Goal: Information Seeking & Learning: Learn about a topic

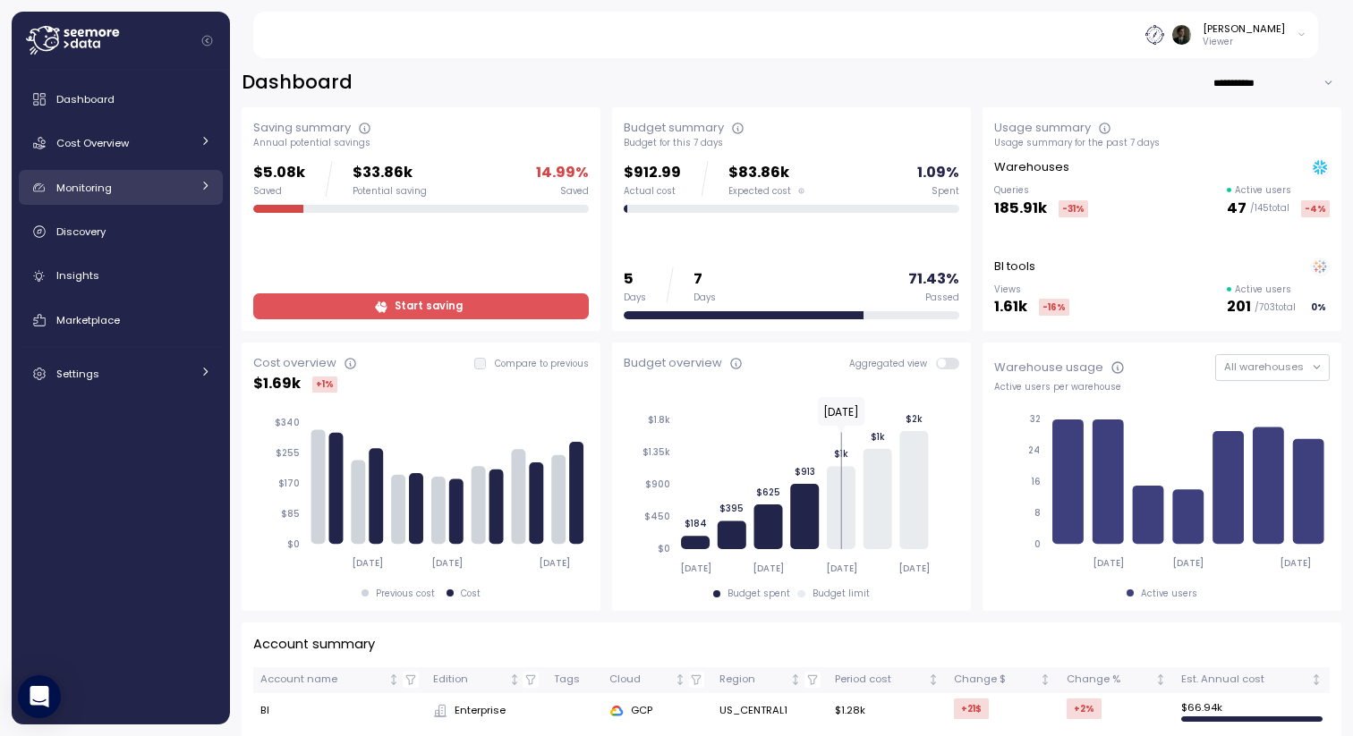
click at [139, 175] on link "Monitoring" at bounding box center [121, 188] width 204 height 36
click at [140, 73] on div "Dashboard Cost Overview Compute Workloads Storage Cloud Services Clustering col…" at bounding box center [121, 397] width 218 height 655
click at [140, 89] on link "Dashboard" at bounding box center [121, 99] width 204 height 36
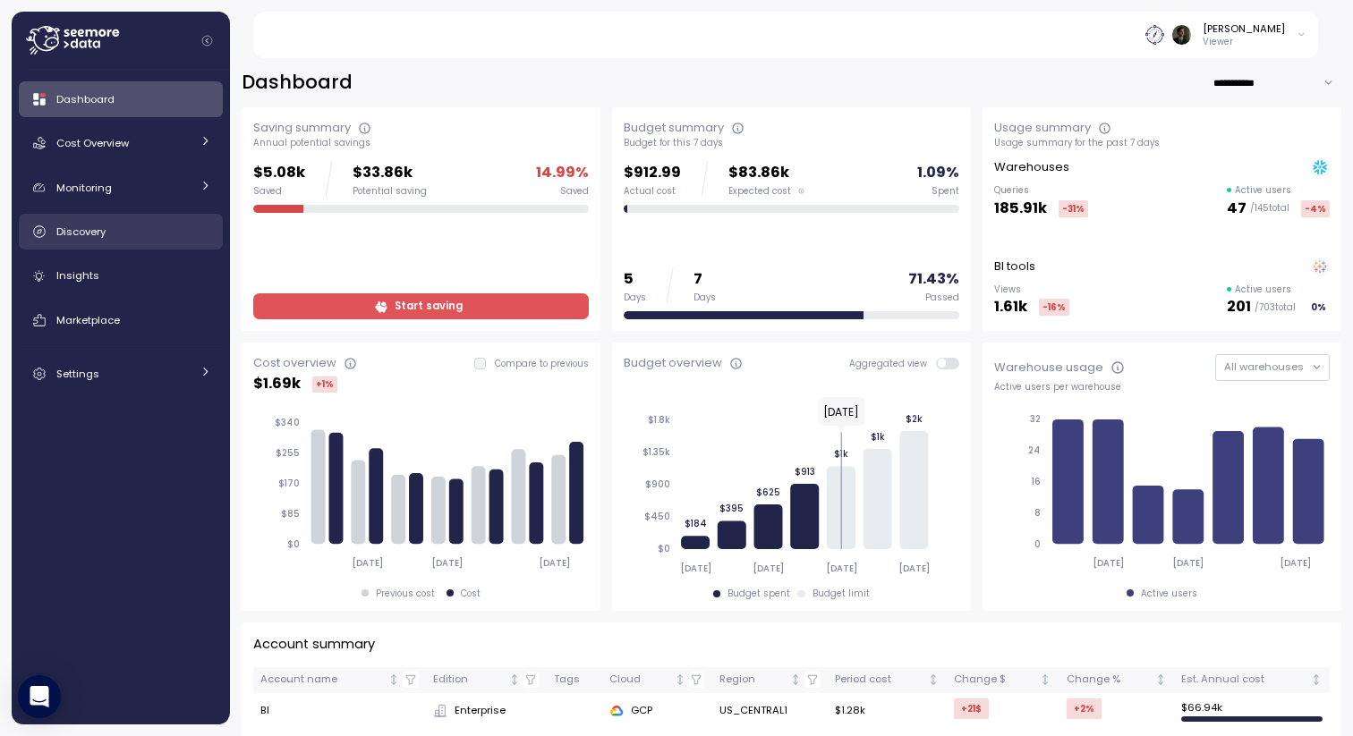
click at [142, 223] on div "Discovery" at bounding box center [133, 232] width 155 height 18
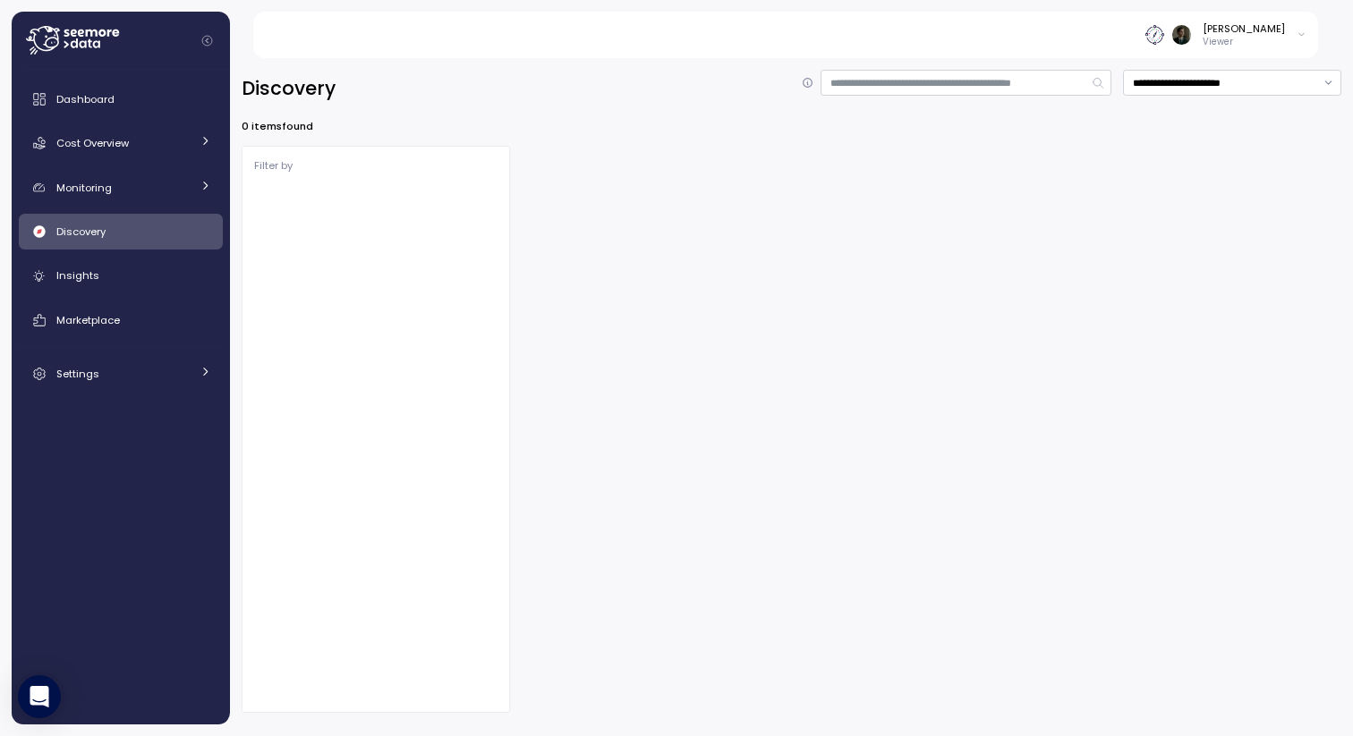
click at [72, 232] on span "Discovery" at bounding box center [80, 232] width 49 height 14
click at [98, 295] on div "Dashboard Cost Overview Compute Workloads Storage Cloud Services Clustering col…" at bounding box center [121, 236] width 204 height 310
click at [90, 275] on span "Insights" at bounding box center [77, 275] width 43 height 14
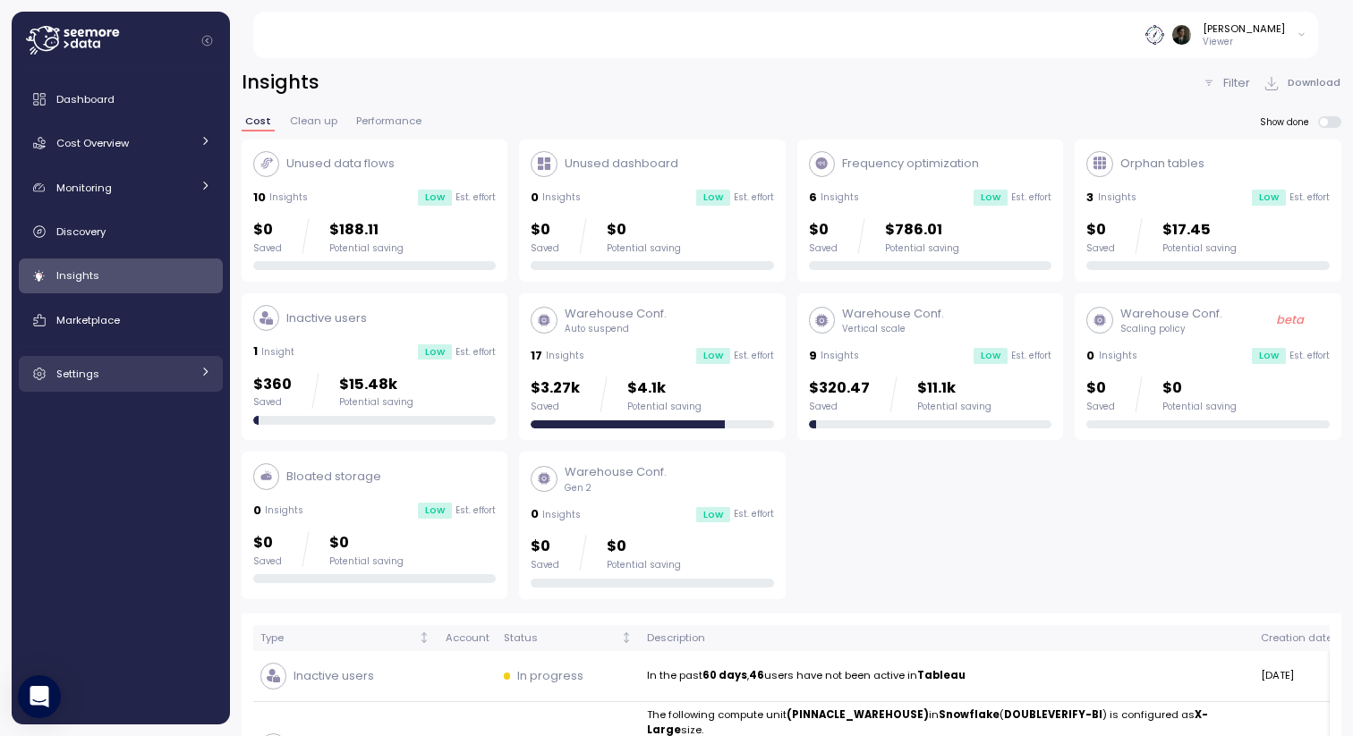
click at [147, 371] on div "Settings" at bounding box center [123, 374] width 134 height 18
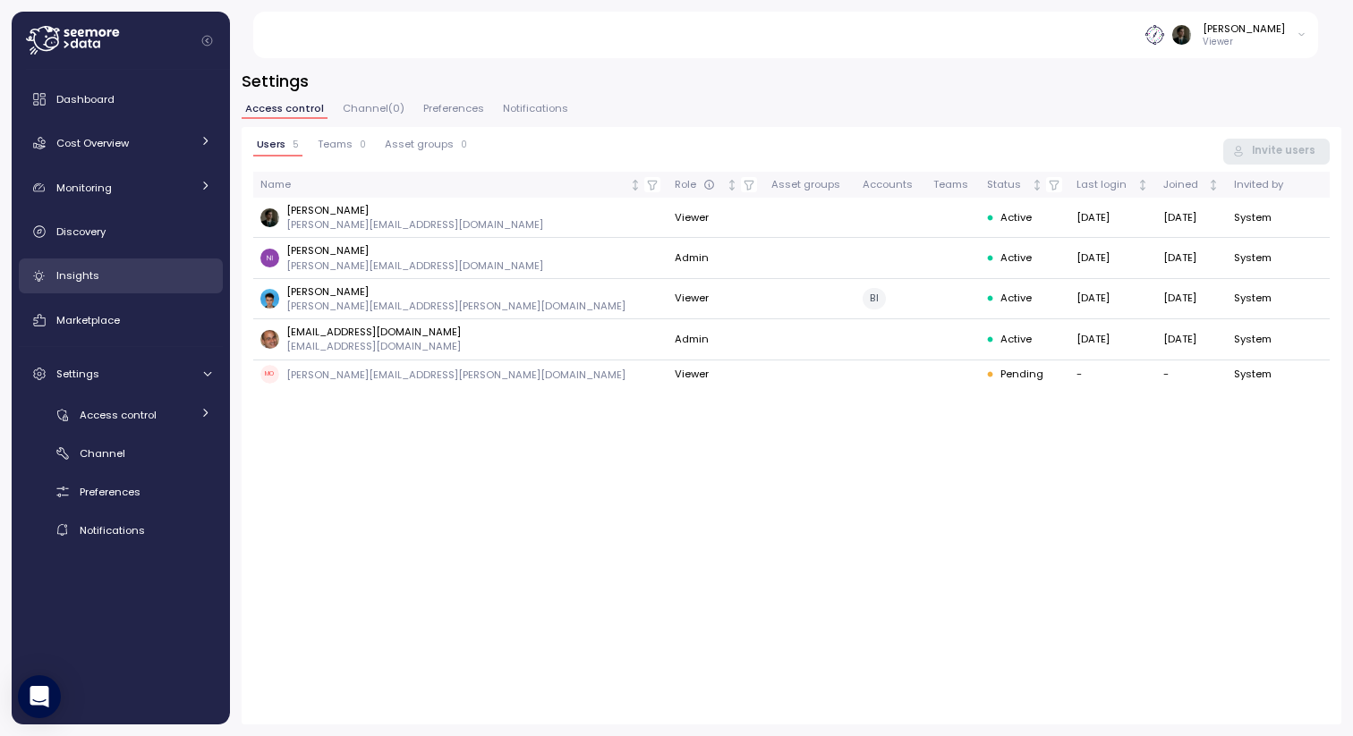
click at [77, 262] on link "Insights" at bounding box center [121, 277] width 204 height 36
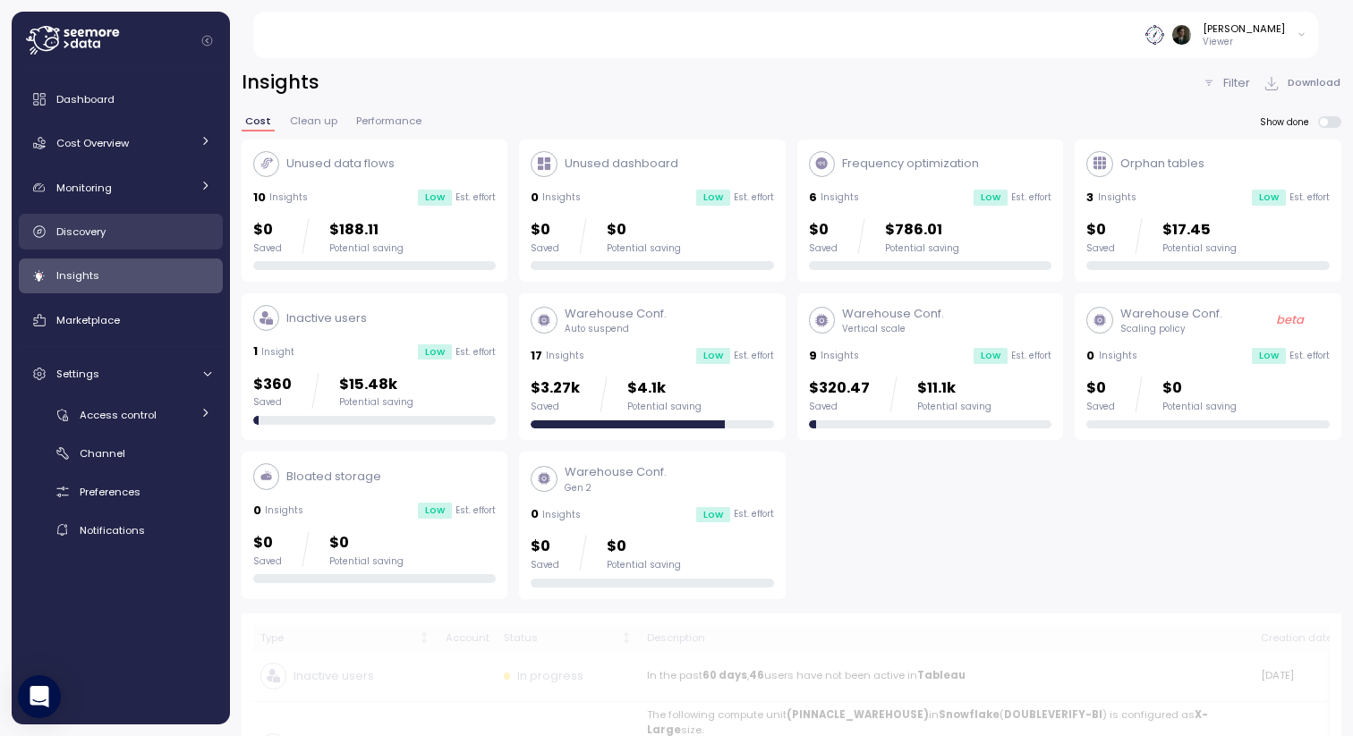
click at [98, 230] on span "Discovery" at bounding box center [80, 232] width 49 height 14
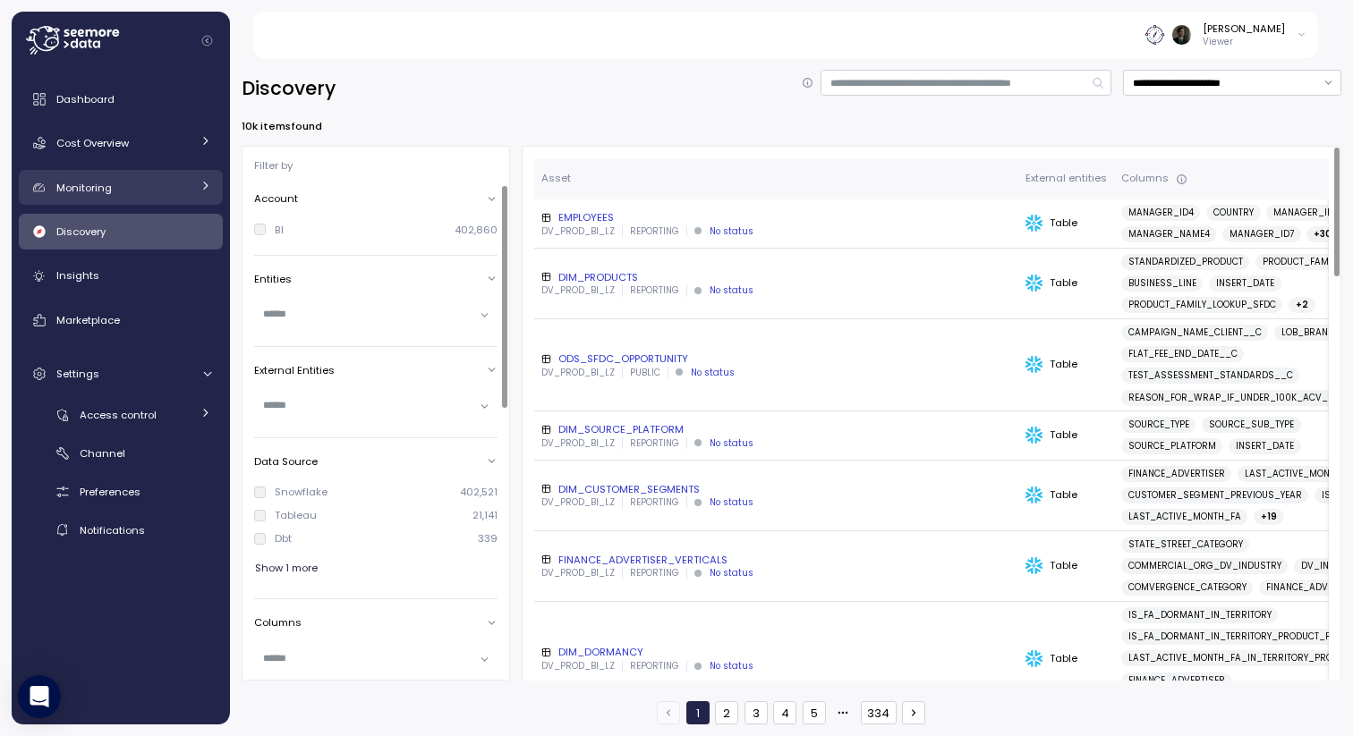
click at [132, 198] on link "Monitoring" at bounding box center [121, 188] width 204 height 36
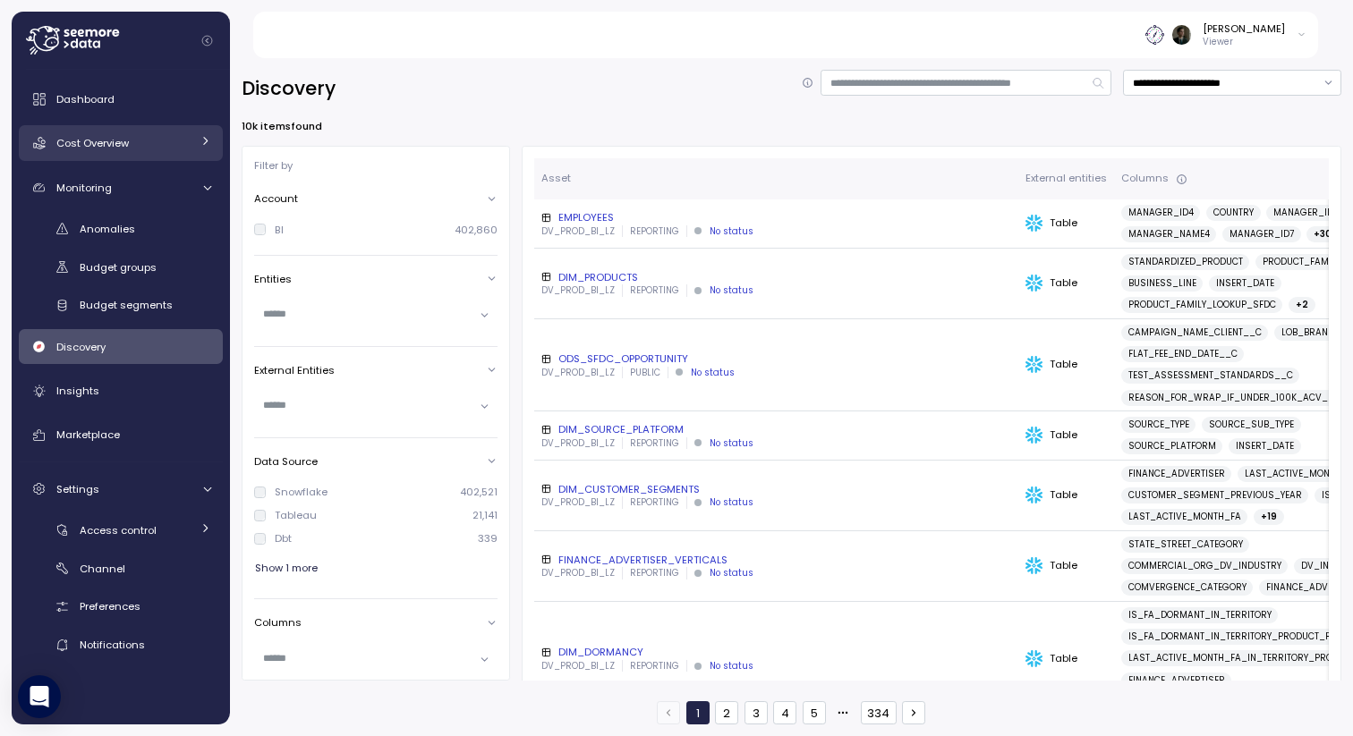
click at [150, 131] on link "Cost Overview" at bounding box center [121, 143] width 204 height 36
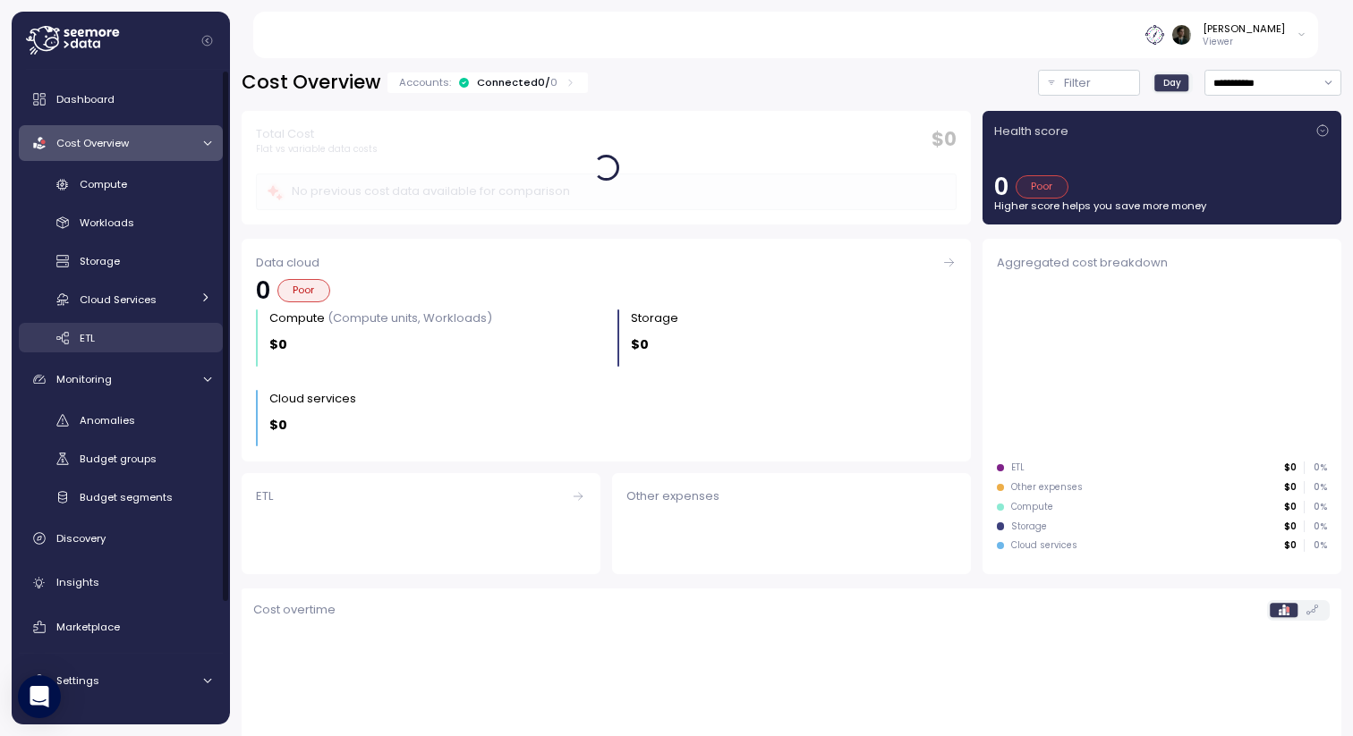
click at [99, 333] on div "ETL" at bounding box center [146, 338] width 132 height 18
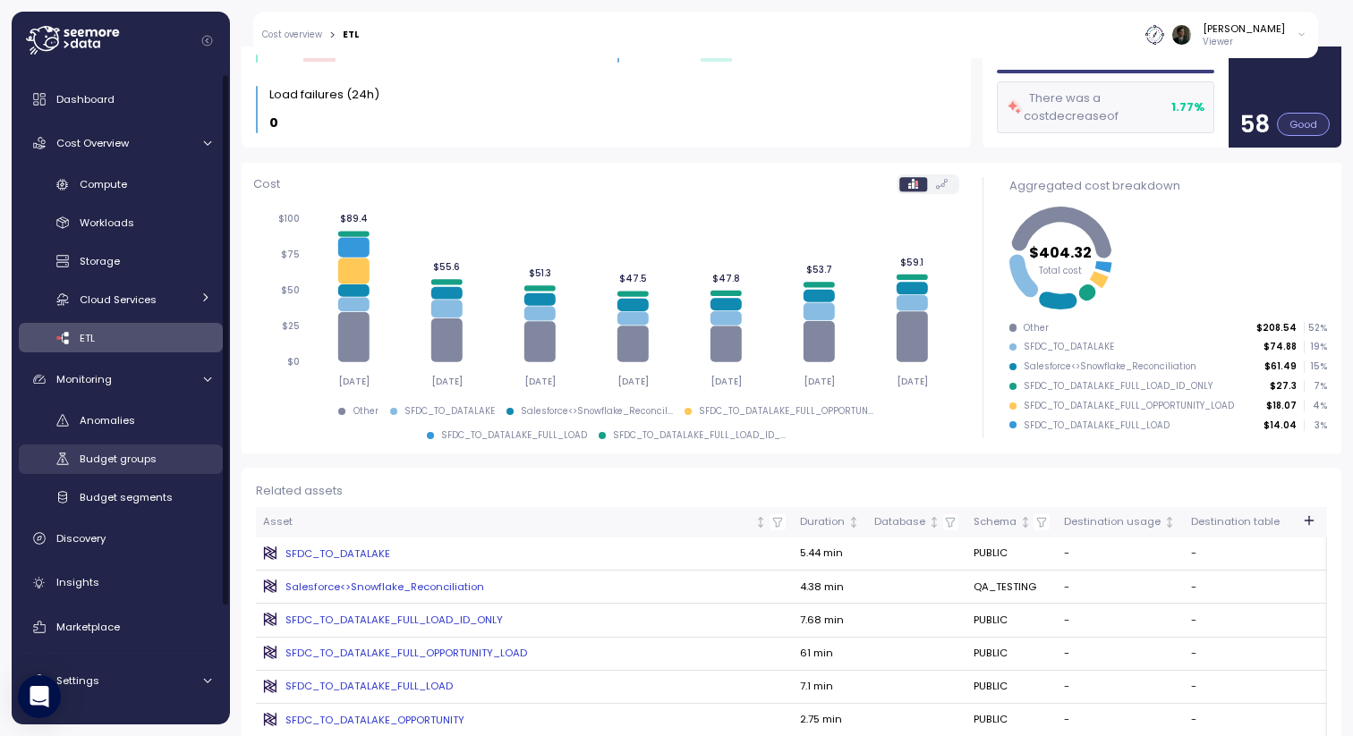
scroll to position [148, 0]
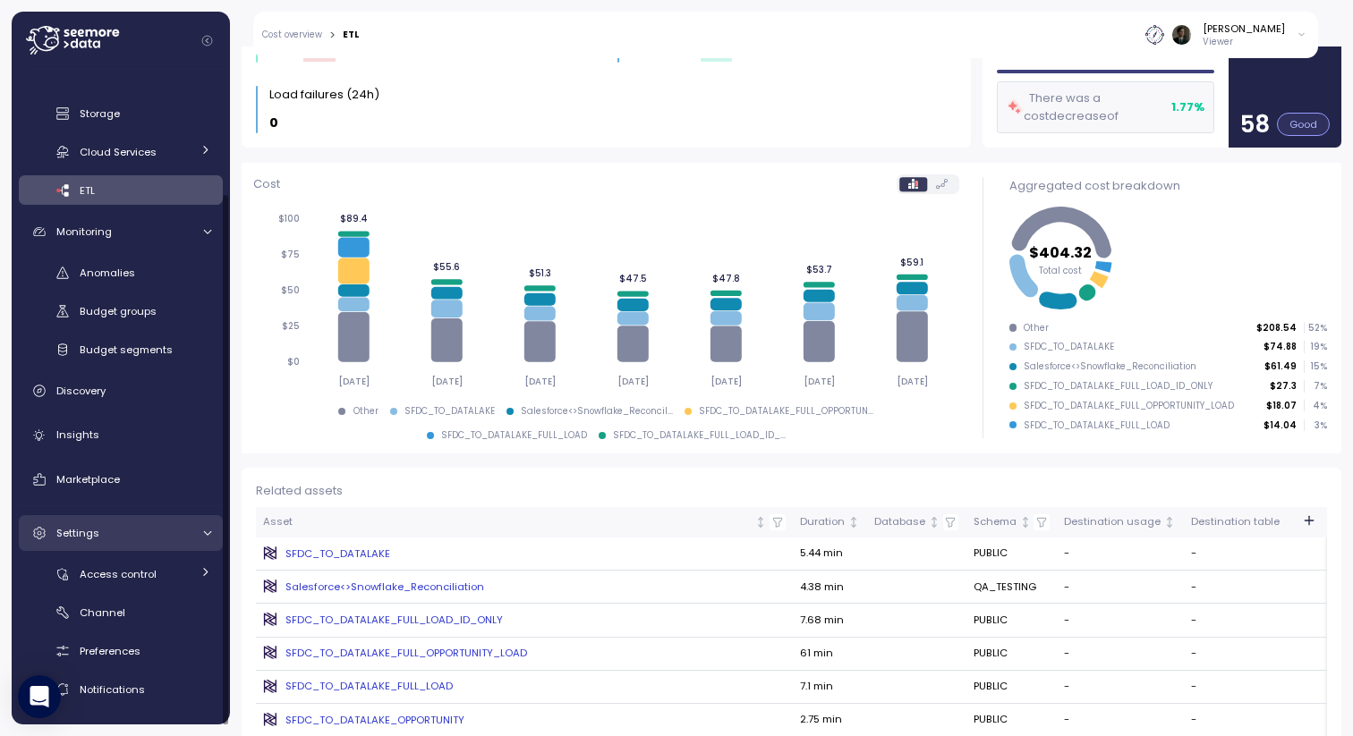
click at [116, 524] on div "Settings" at bounding box center [123, 533] width 134 height 18
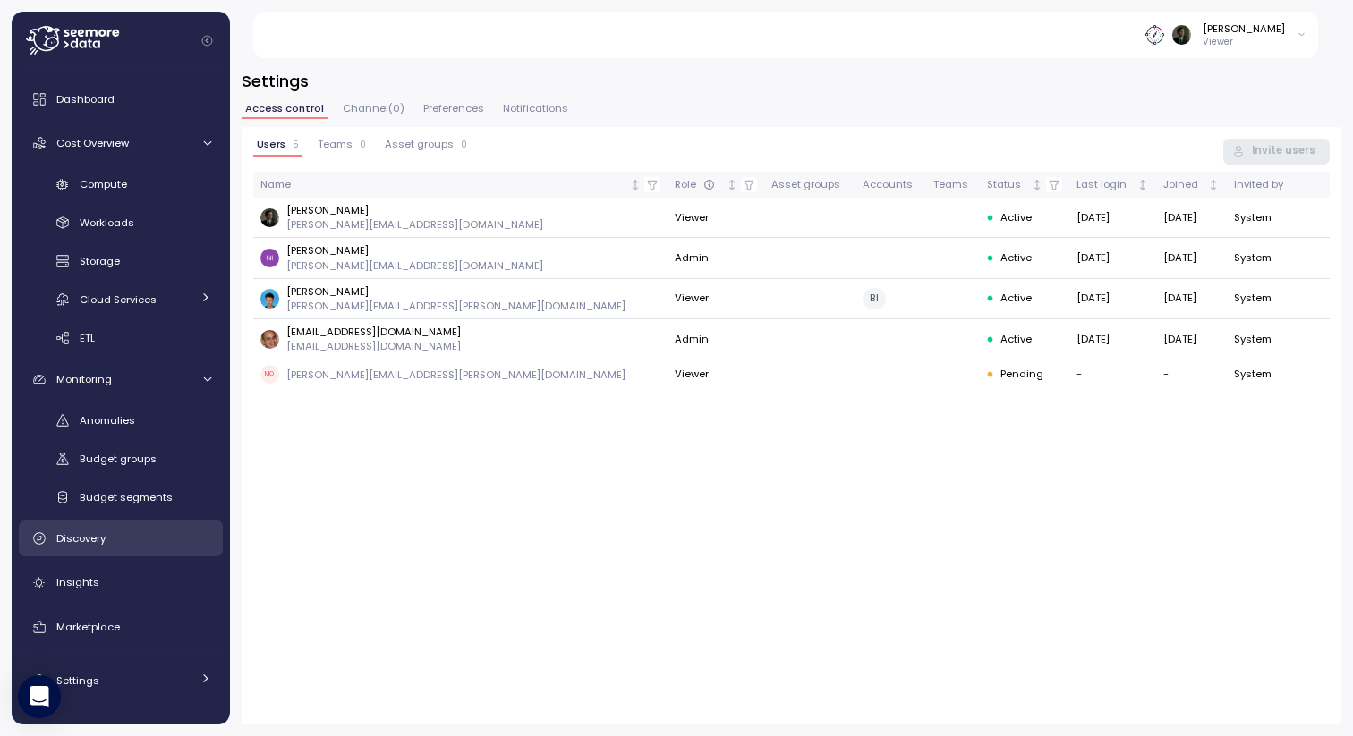
click at [109, 542] on div "Discovery" at bounding box center [133, 539] width 155 height 18
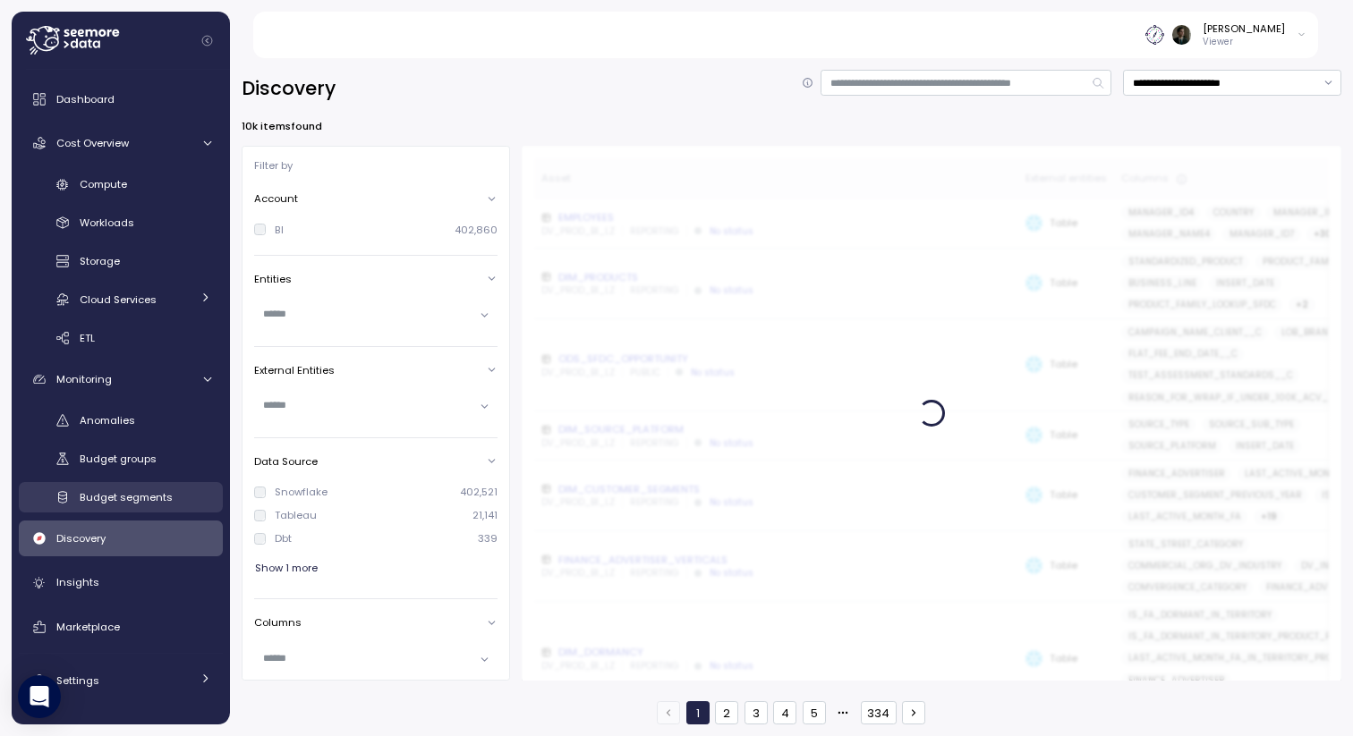
click at [149, 499] on span "Budget segments" at bounding box center [126, 497] width 93 height 14
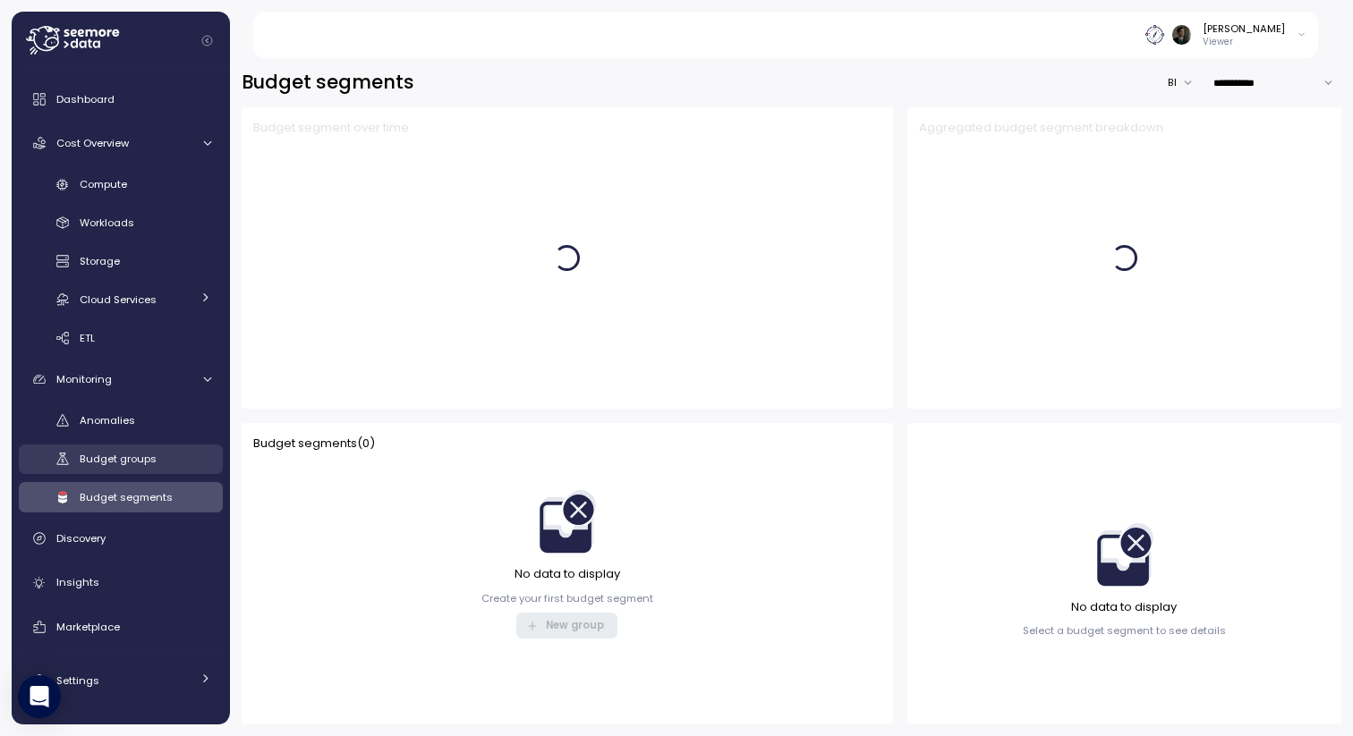
click at [145, 457] on span "Budget groups" at bounding box center [118, 459] width 77 height 14
click at [122, 421] on span "Anomalies" at bounding box center [107, 420] width 55 height 14
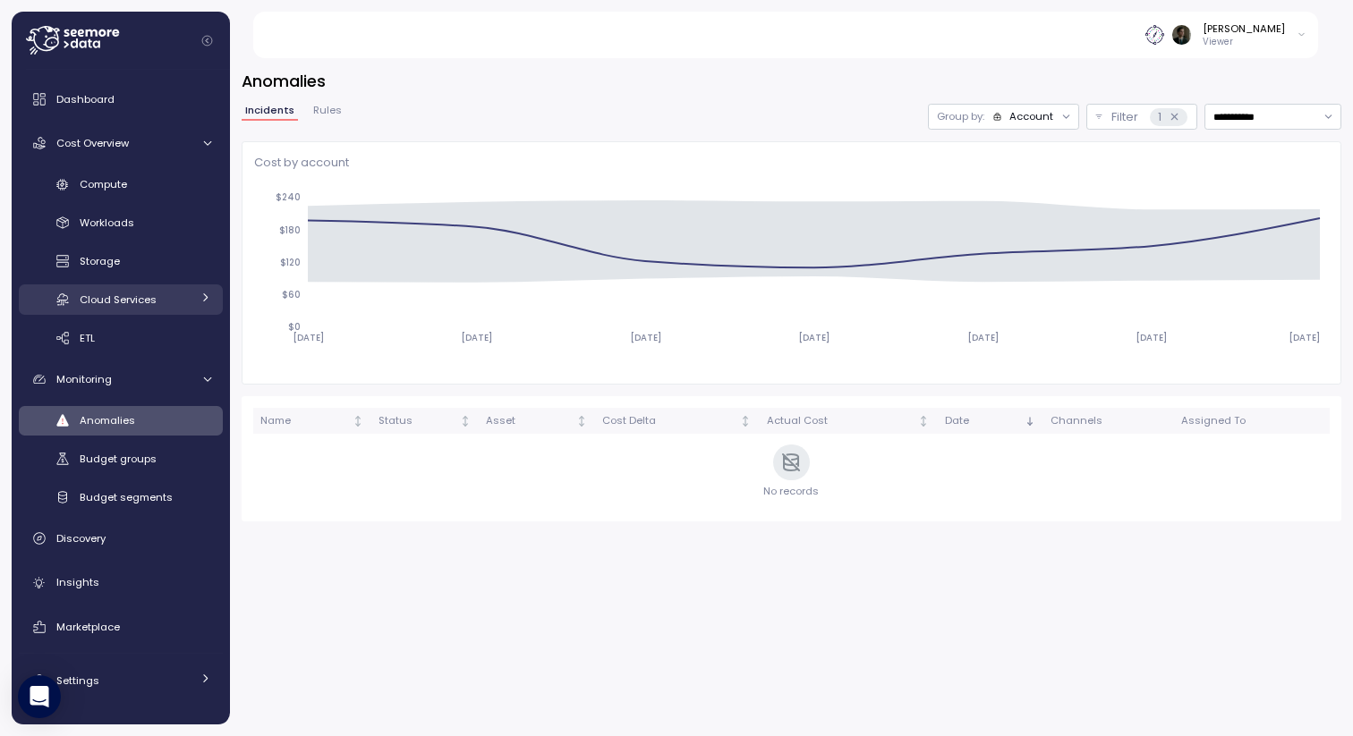
click at [118, 309] on div "Cloud Services" at bounding box center [135, 300] width 111 height 18
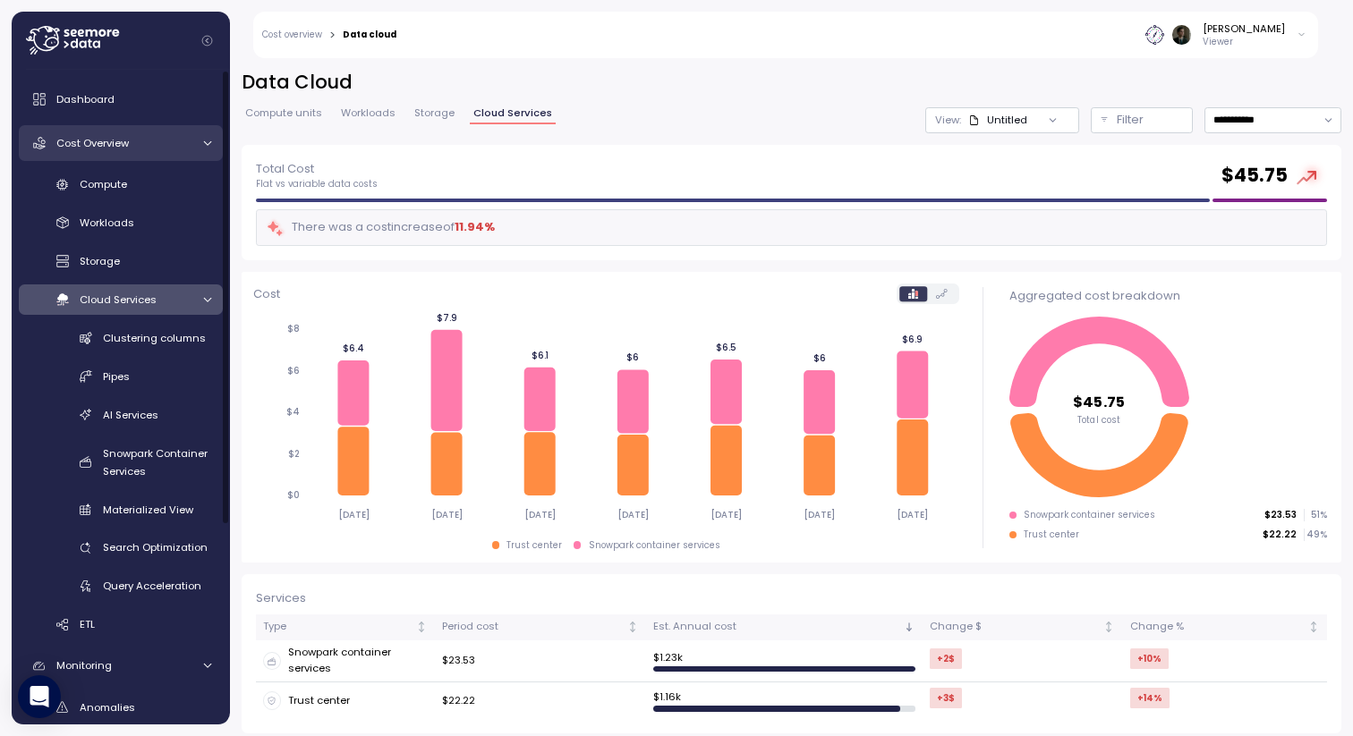
click at [136, 132] on link "Cost Overview" at bounding box center [121, 143] width 204 height 36
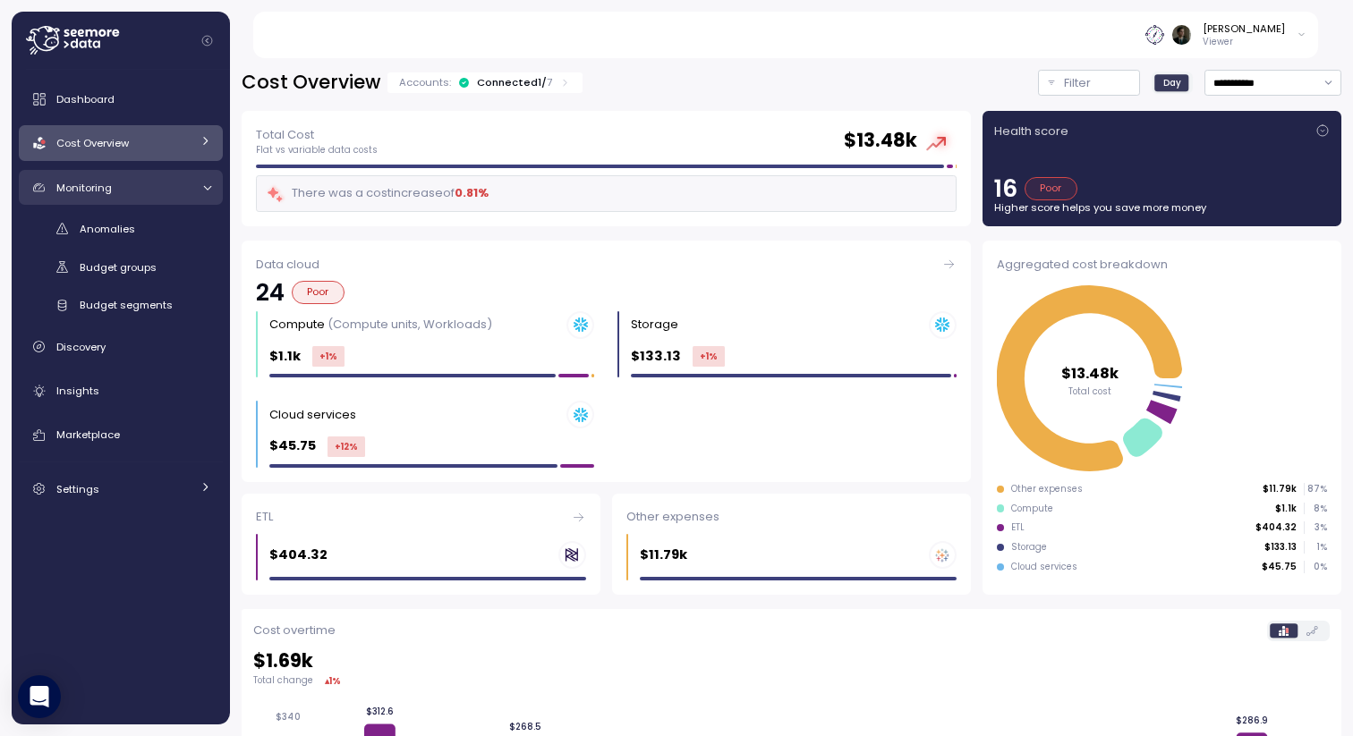
click at [145, 187] on div "Monitoring" at bounding box center [123, 188] width 134 height 18
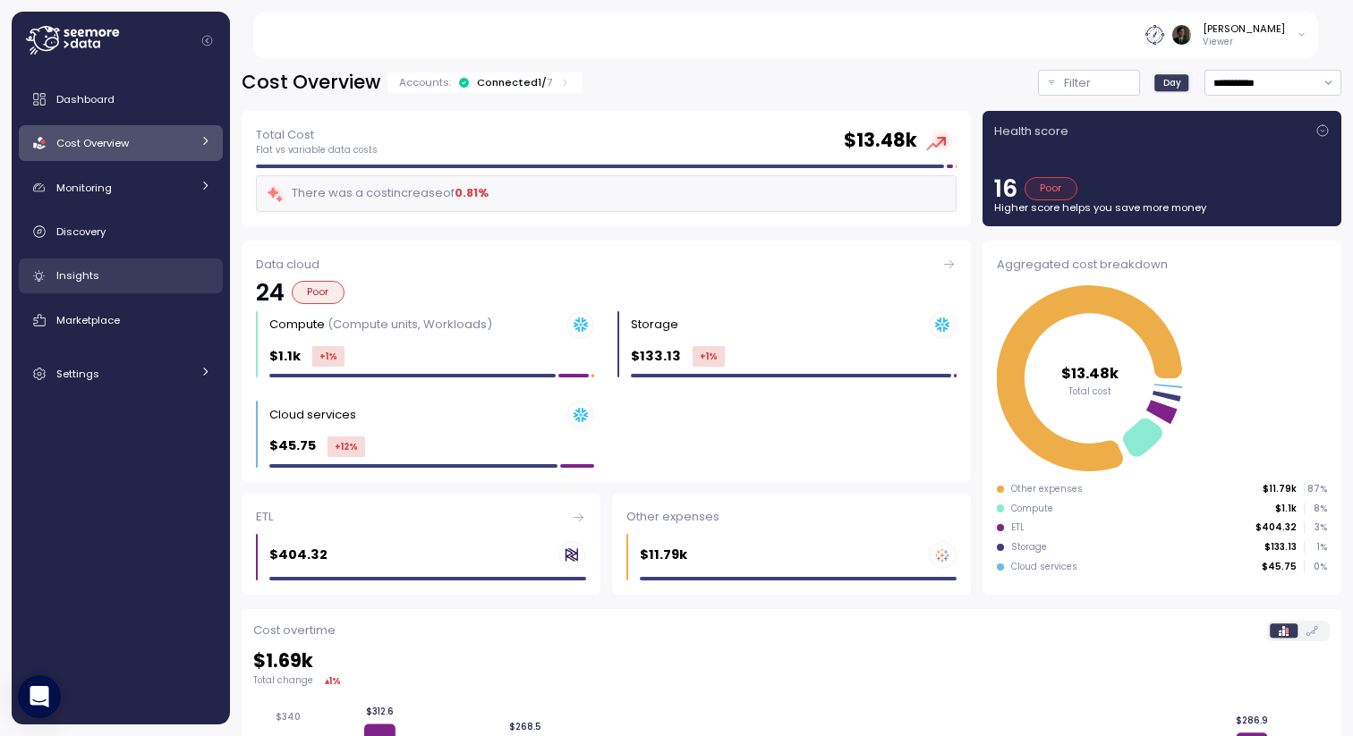
click at [112, 260] on link "Insights" at bounding box center [121, 277] width 204 height 36
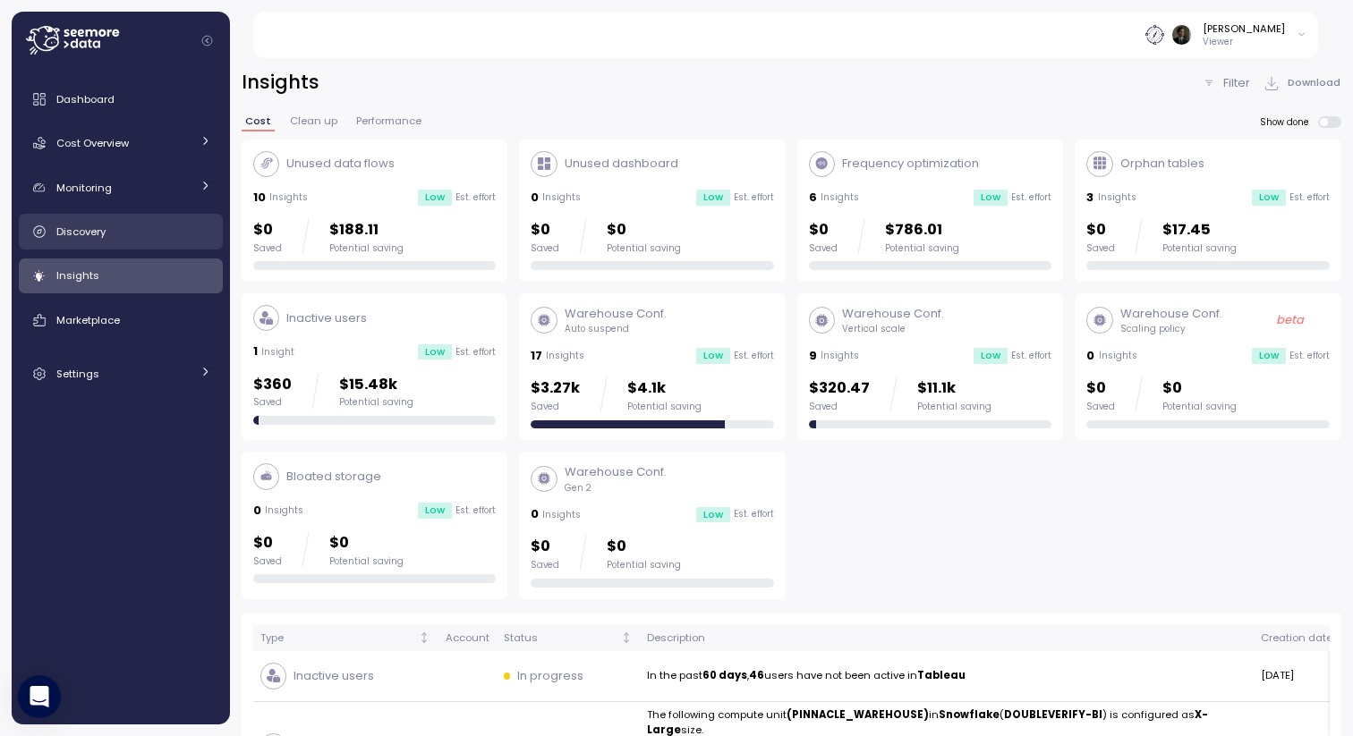
click at [125, 226] on div "Discovery" at bounding box center [133, 232] width 155 height 18
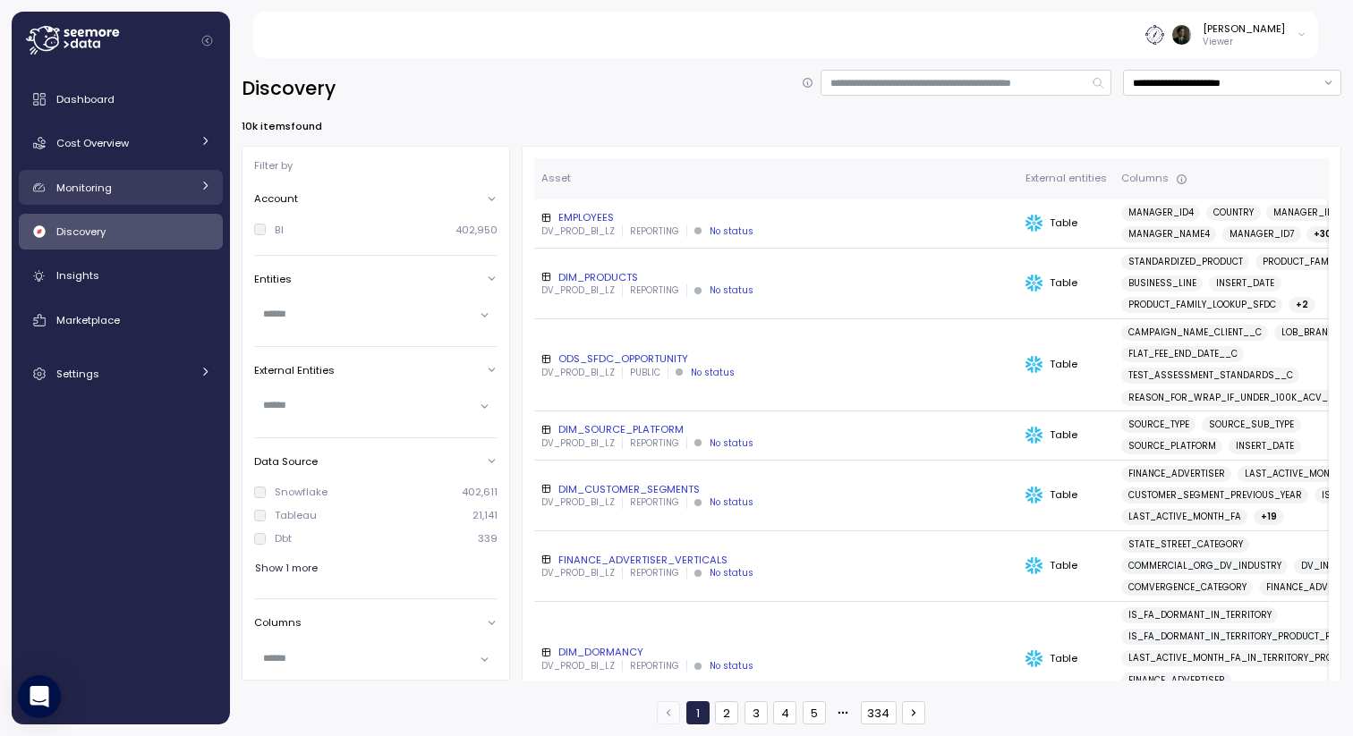
click at [141, 188] on div "Monitoring" at bounding box center [123, 188] width 134 height 18
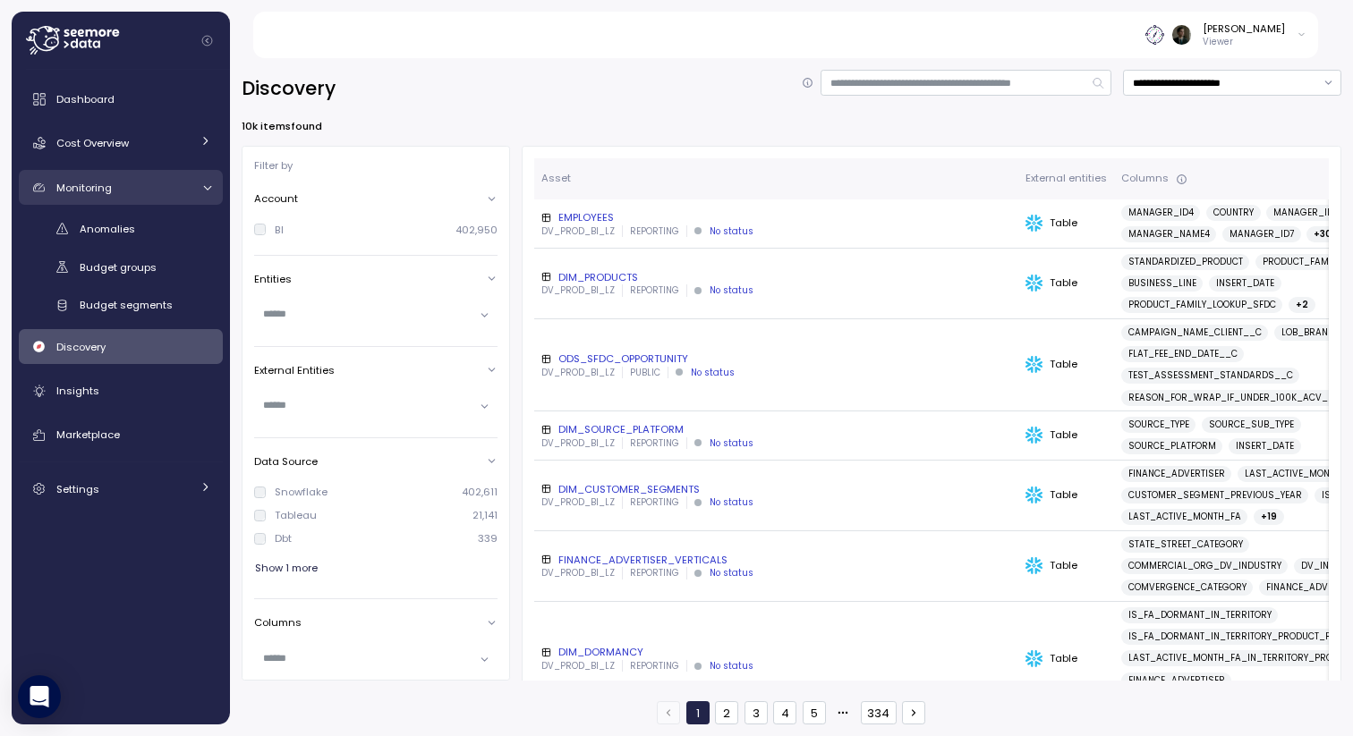
click at [140, 191] on div "Monitoring" at bounding box center [123, 188] width 134 height 18
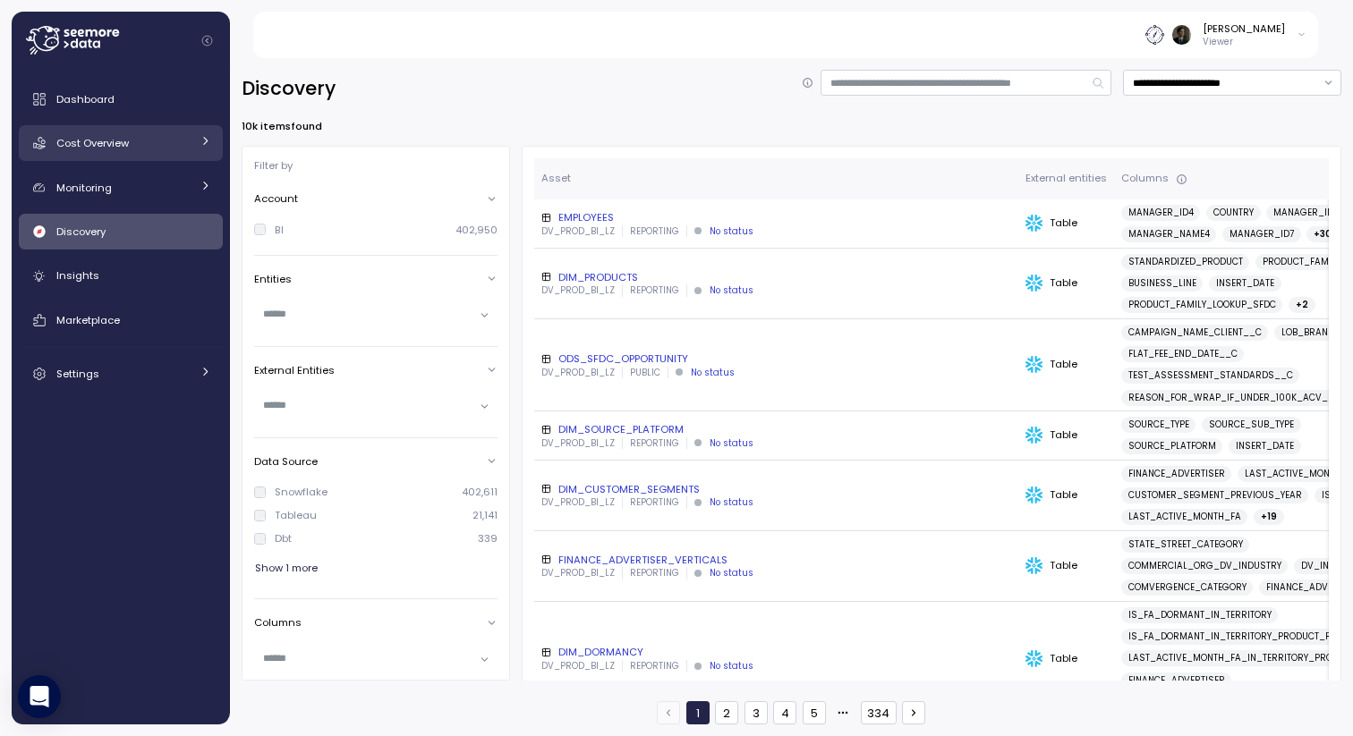
click at [146, 139] on div "Cost Overview" at bounding box center [123, 143] width 134 height 18
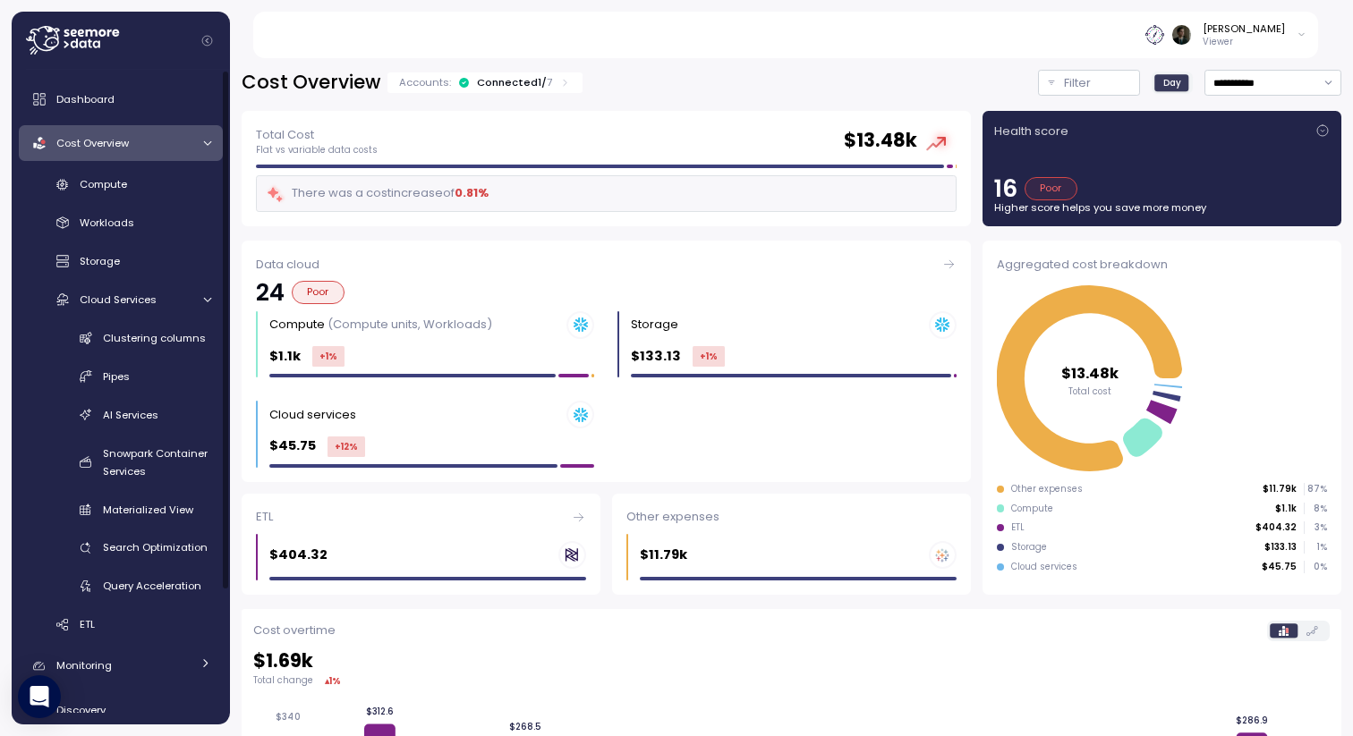
click at [146, 139] on div "Cost Overview" at bounding box center [123, 143] width 134 height 18
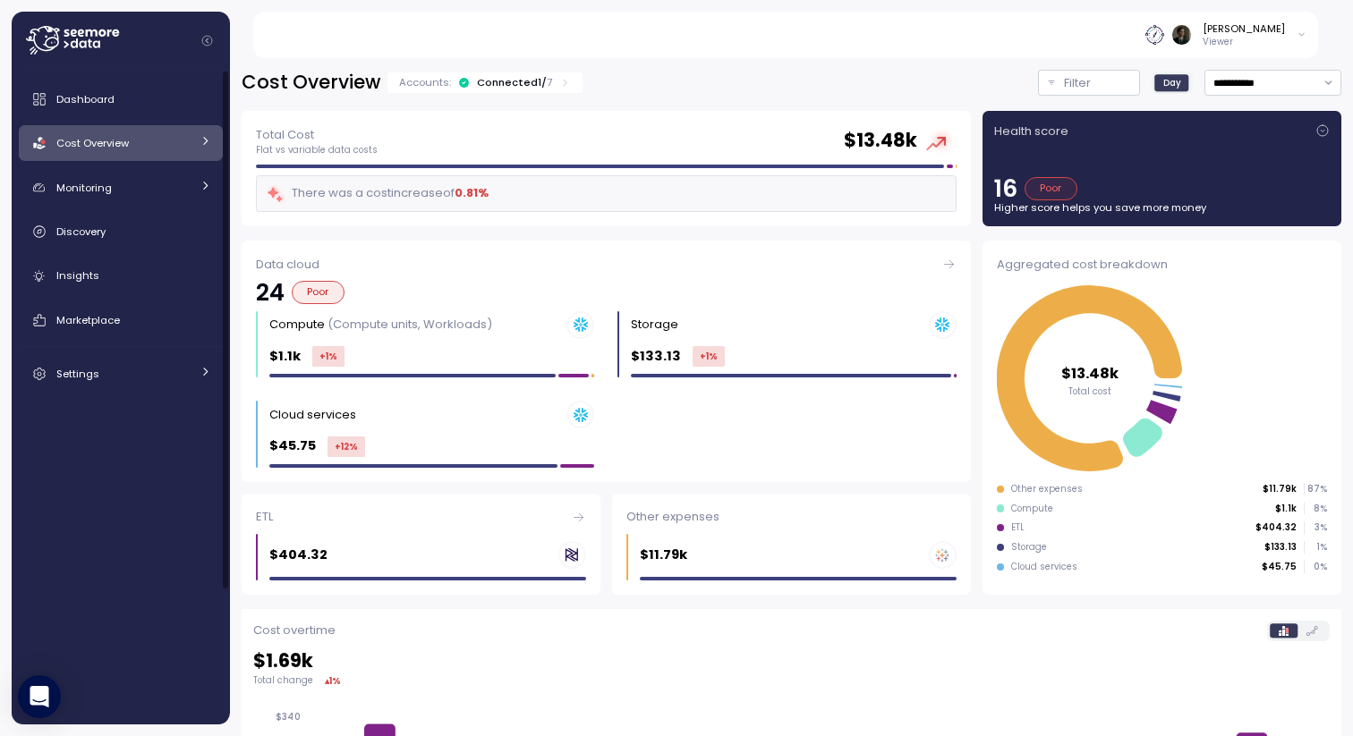
click at [146, 139] on div "Cost Overview" at bounding box center [123, 143] width 134 height 18
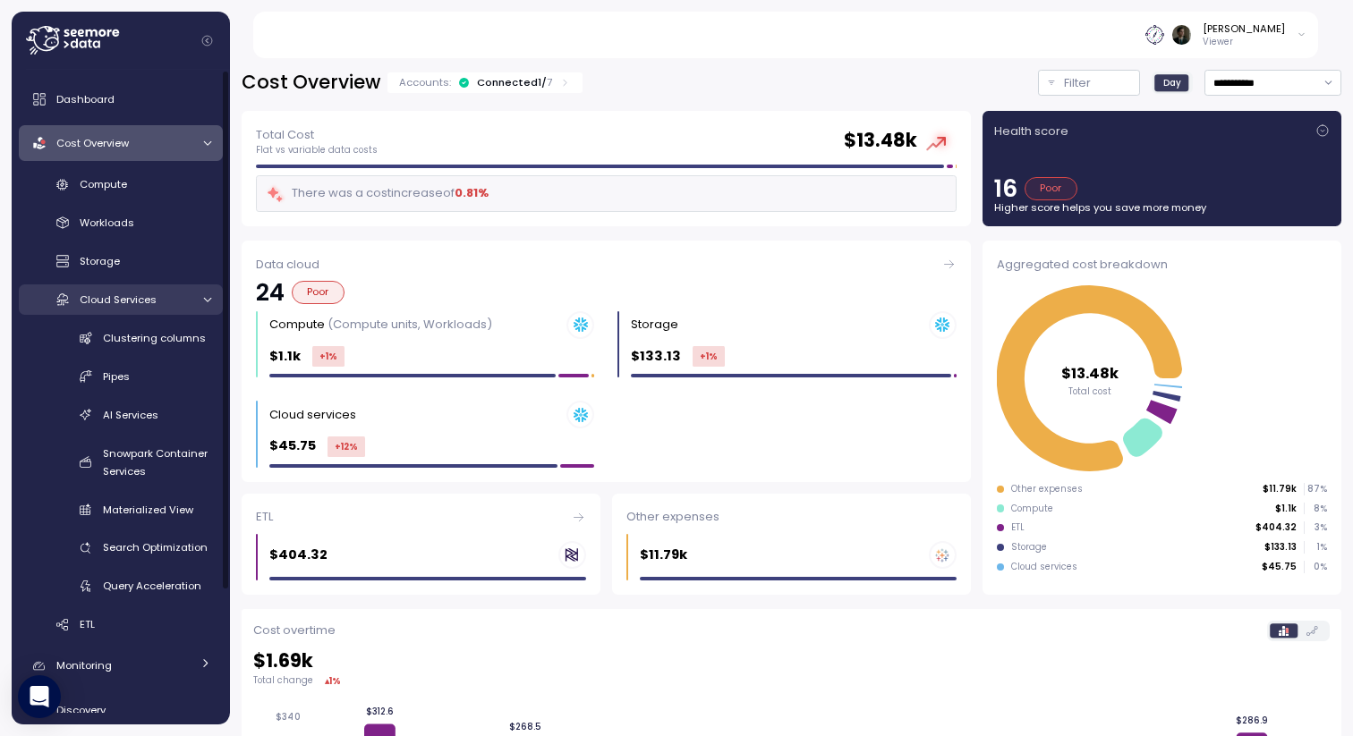
click at [146, 299] on span "Cloud Services" at bounding box center [118, 300] width 77 height 14
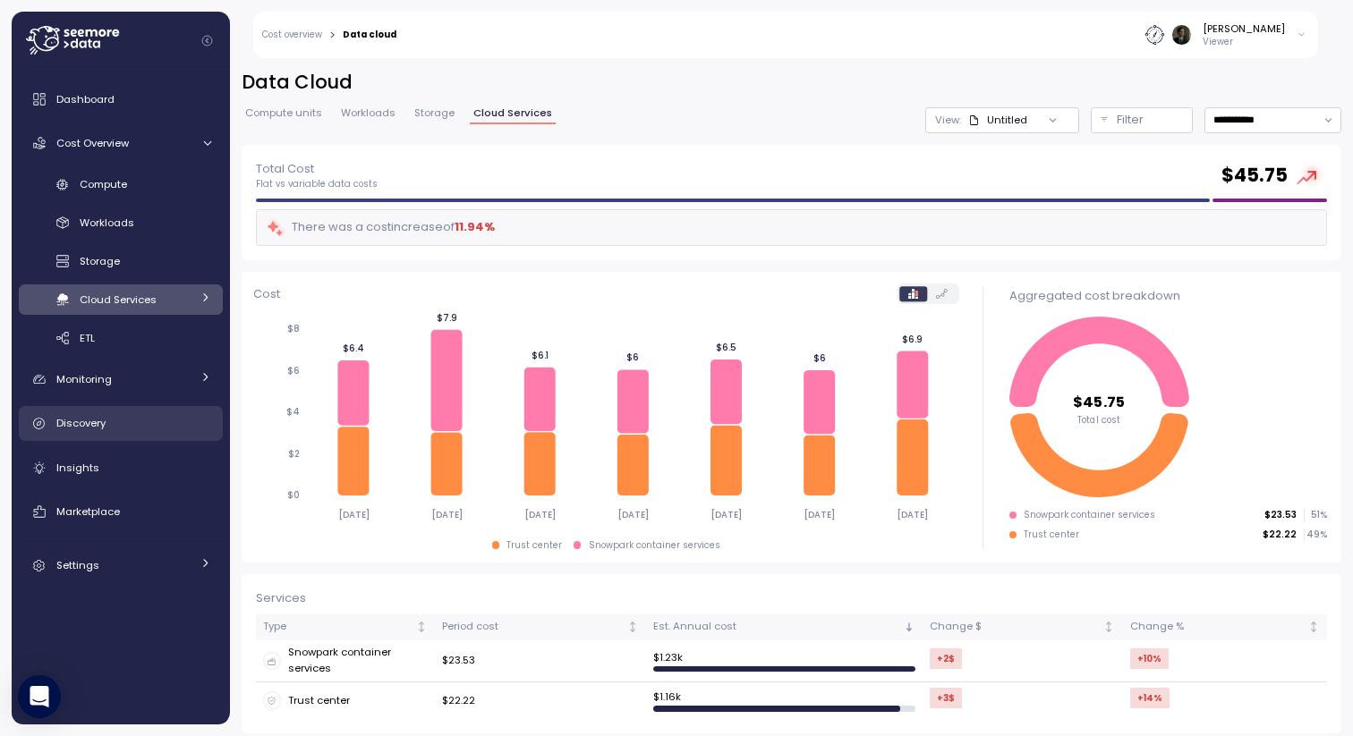
click at [112, 430] on div "Discovery" at bounding box center [133, 423] width 155 height 18
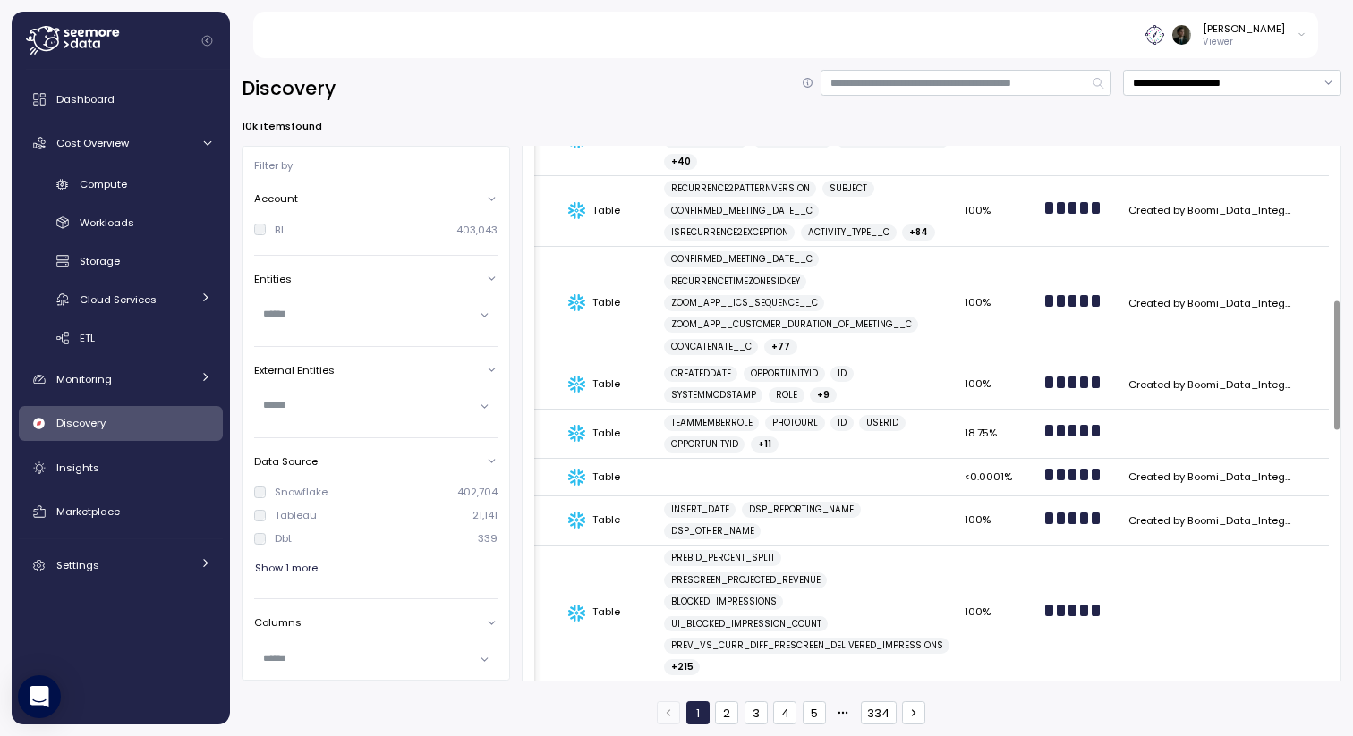
scroll to position [1089, 0]
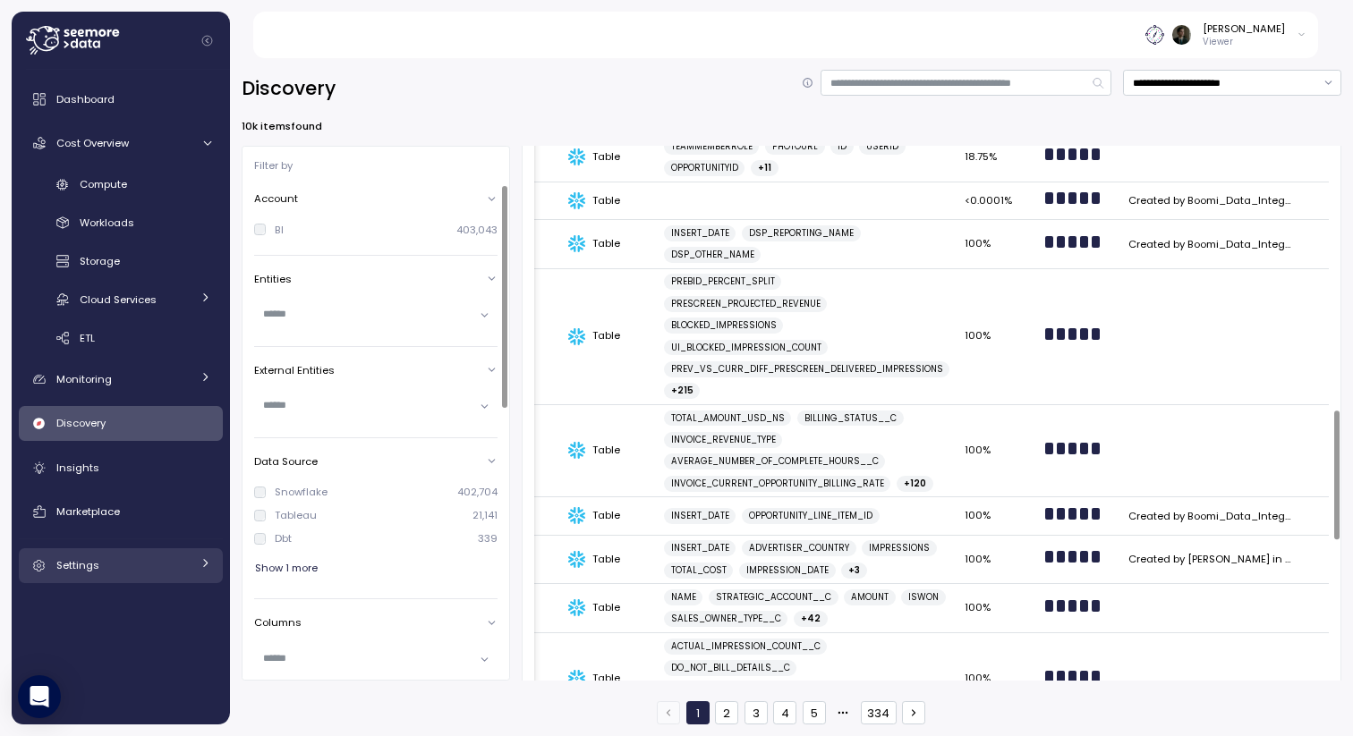
click at [153, 558] on div "Settings" at bounding box center [123, 566] width 134 height 18
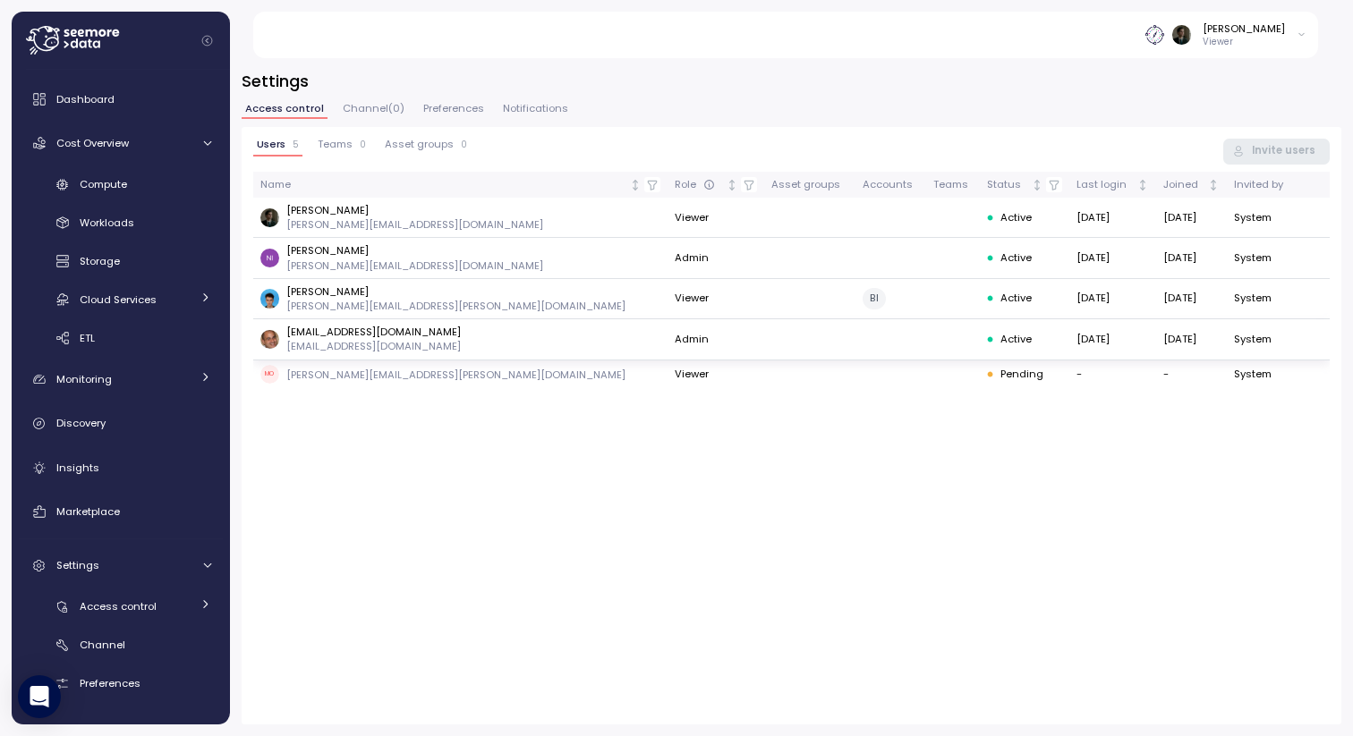
click at [667, 338] on td "Admin" at bounding box center [715, 339] width 97 height 40
click at [667, 219] on td "Viewer" at bounding box center [715, 218] width 97 height 40
click at [85, 111] on link "Dashboard" at bounding box center [121, 99] width 204 height 36
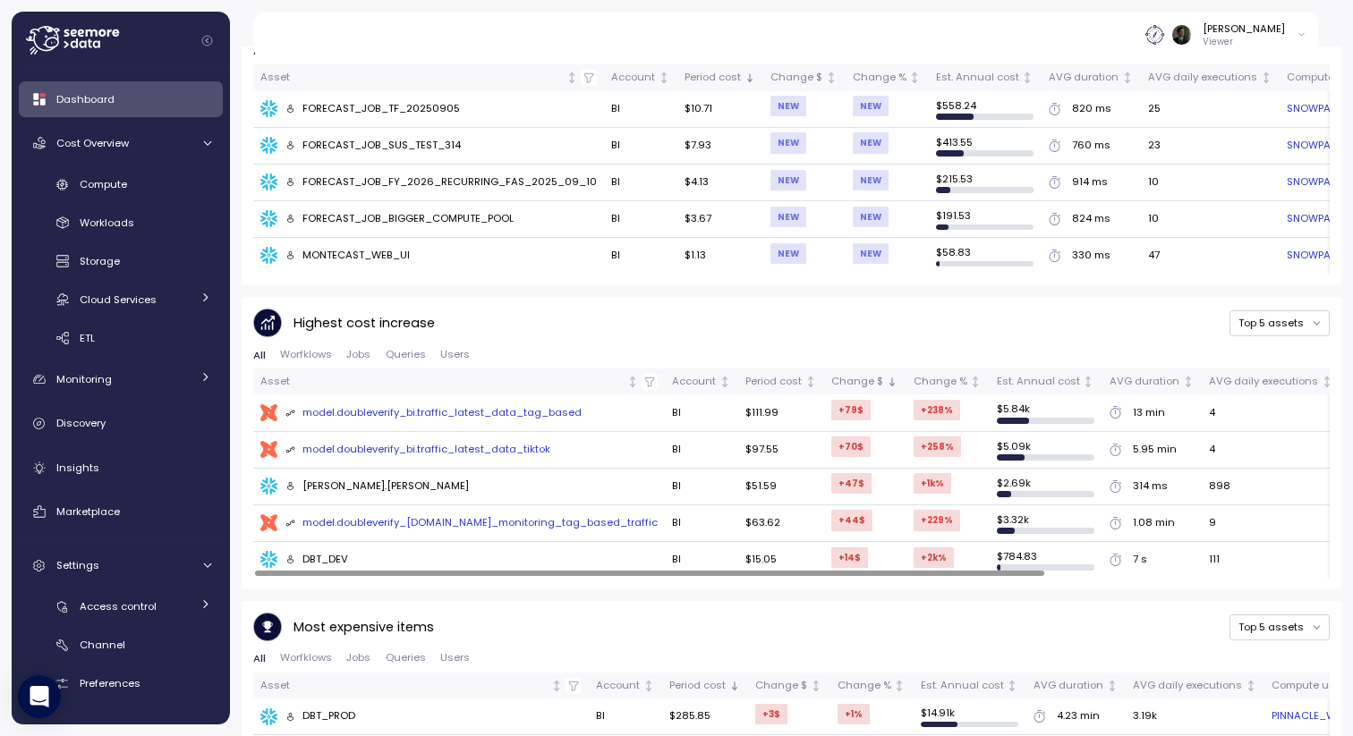
scroll to position [956, 0]
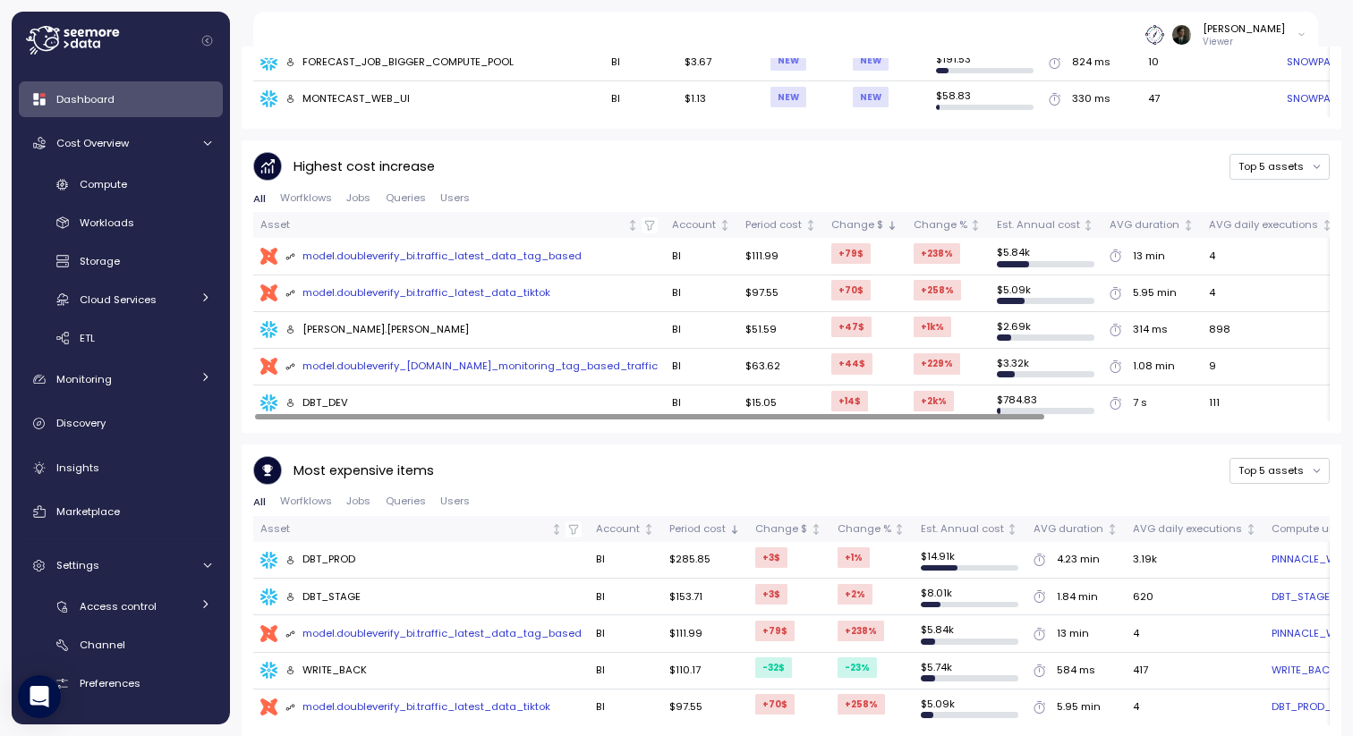
click at [400, 249] on div "model.doubleverify_bi.traffic_latest_data_tag_based" at bounding box center [433, 257] width 297 height 16
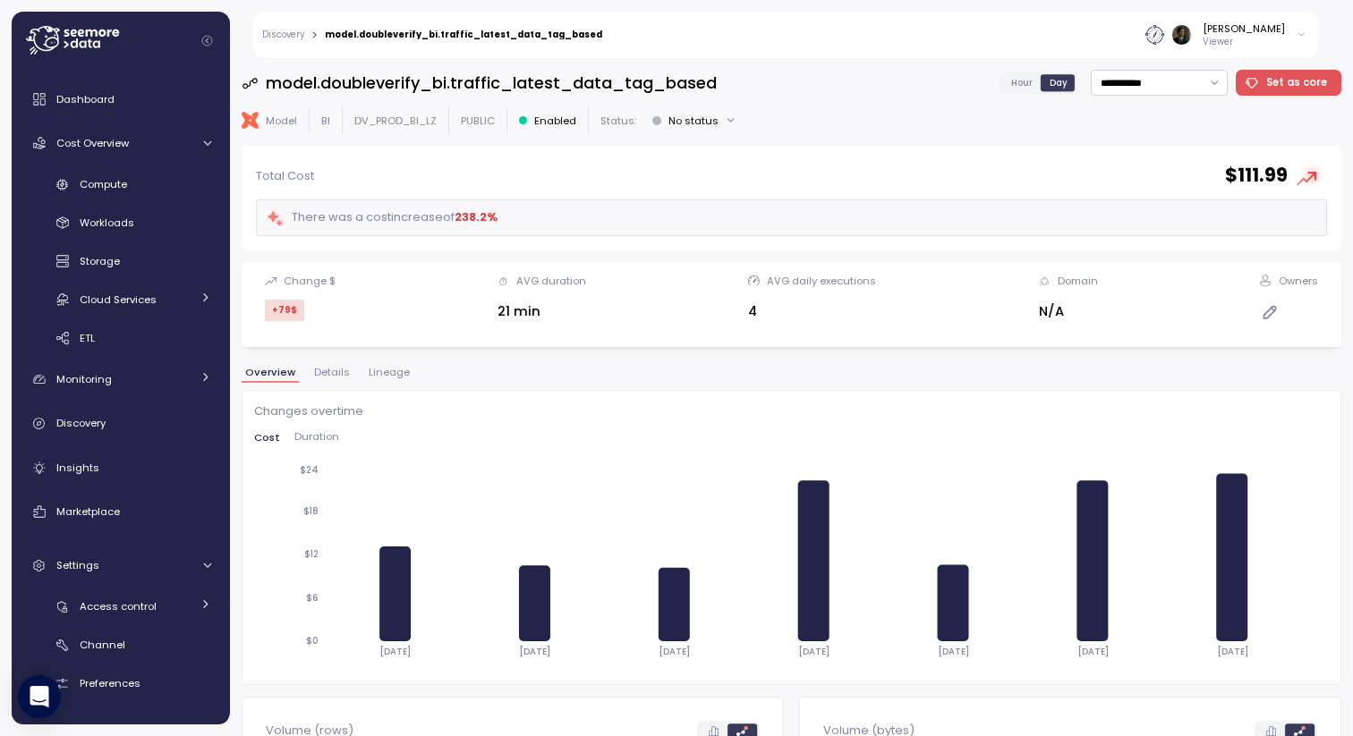
click at [378, 377] on span "Lineage" at bounding box center [389, 373] width 41 height 10
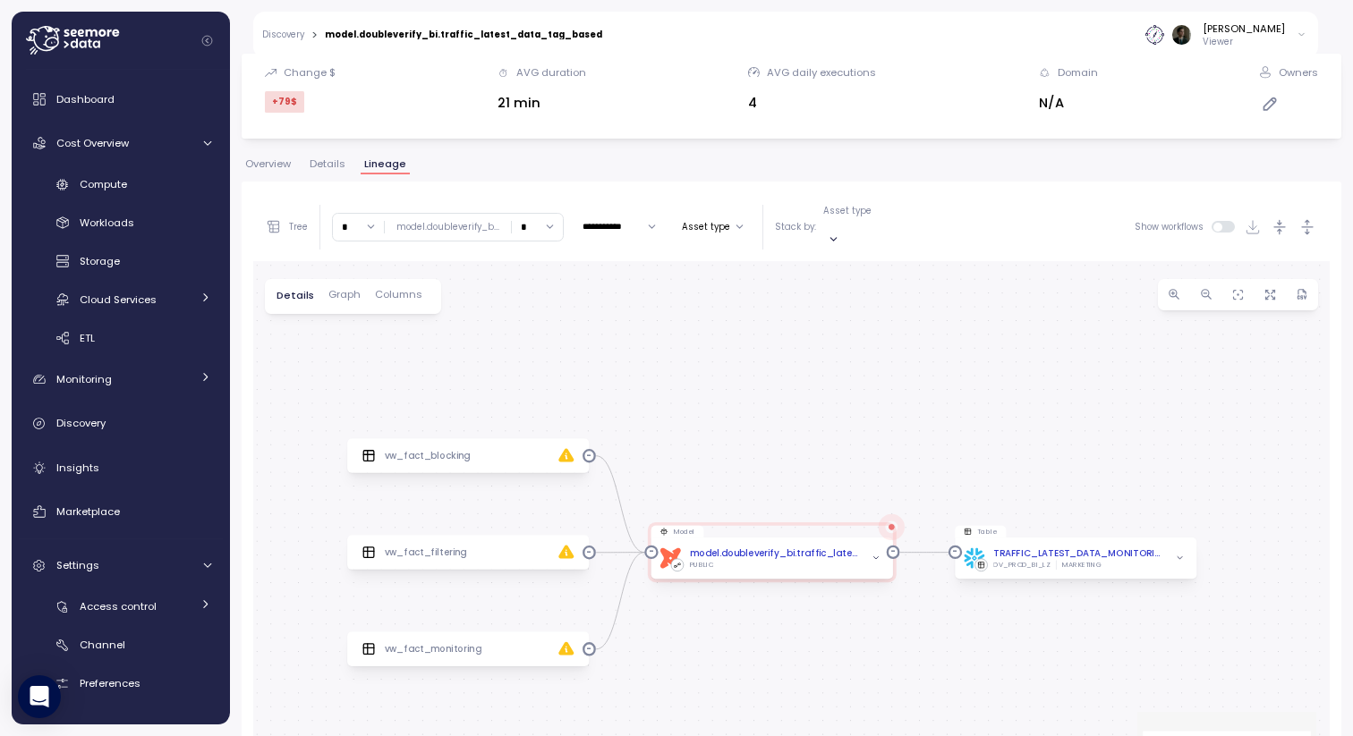
scroll to position [211, 0]
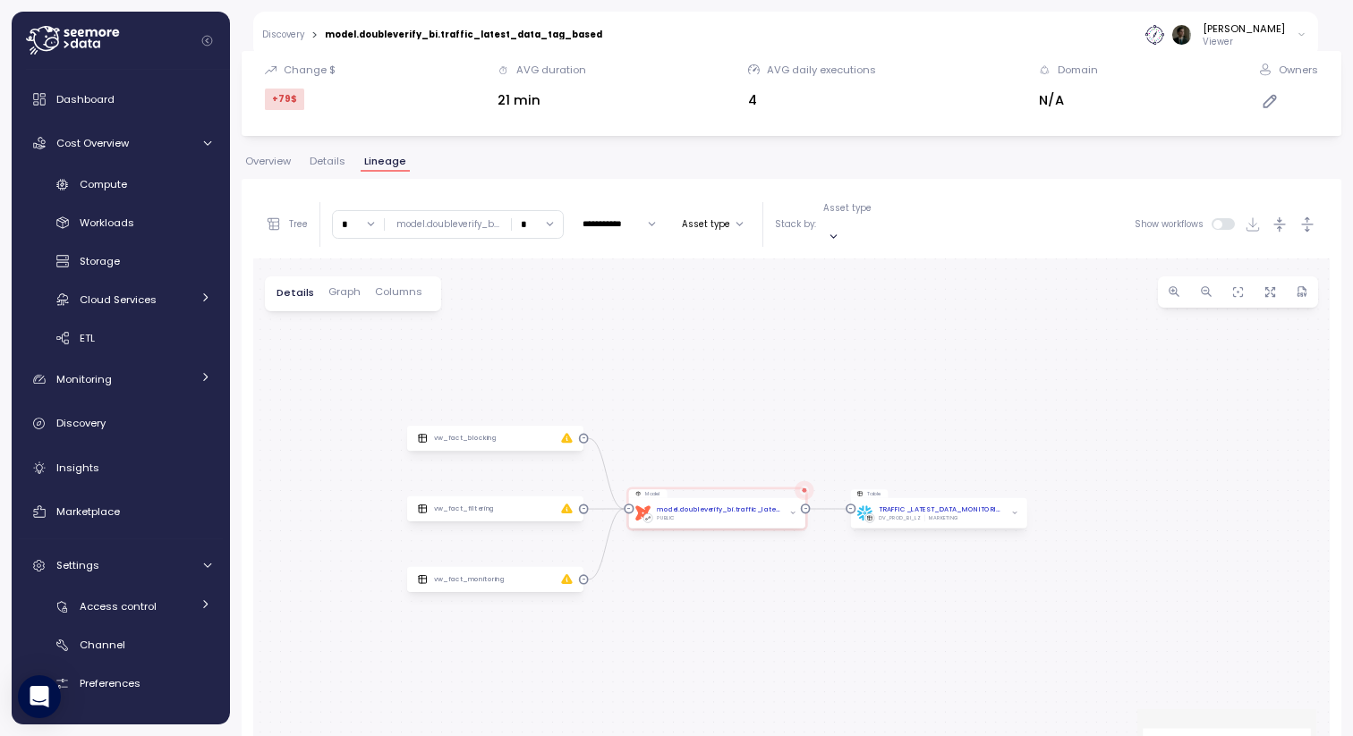
click at [353, 212] on input "*" at bounding box center [358, 224] width 51 height 26
click at [356, 256] on div "∞" at bounding box center [358, 252] width 28 height 14
type input "*"
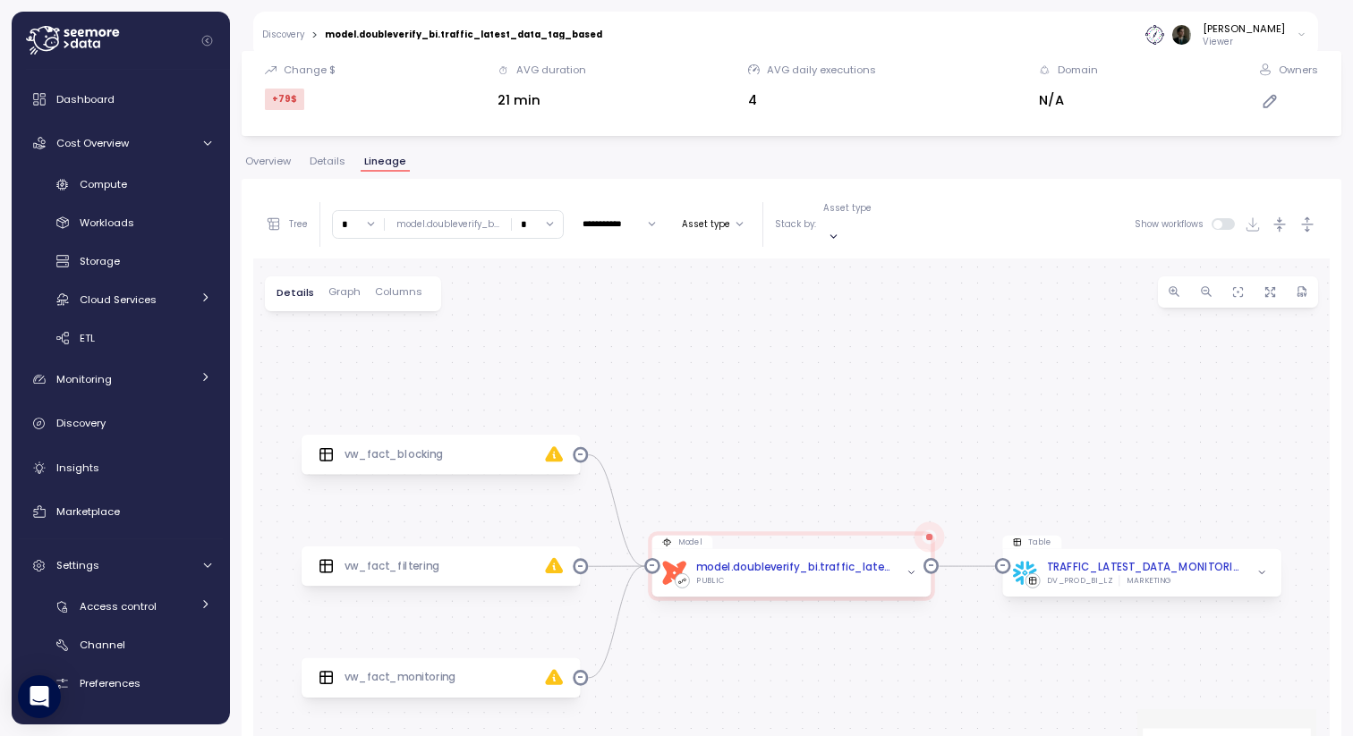
click at [540, 222] on input "*" at bounding box center [537, 224] width 51 height 26
type input "*"
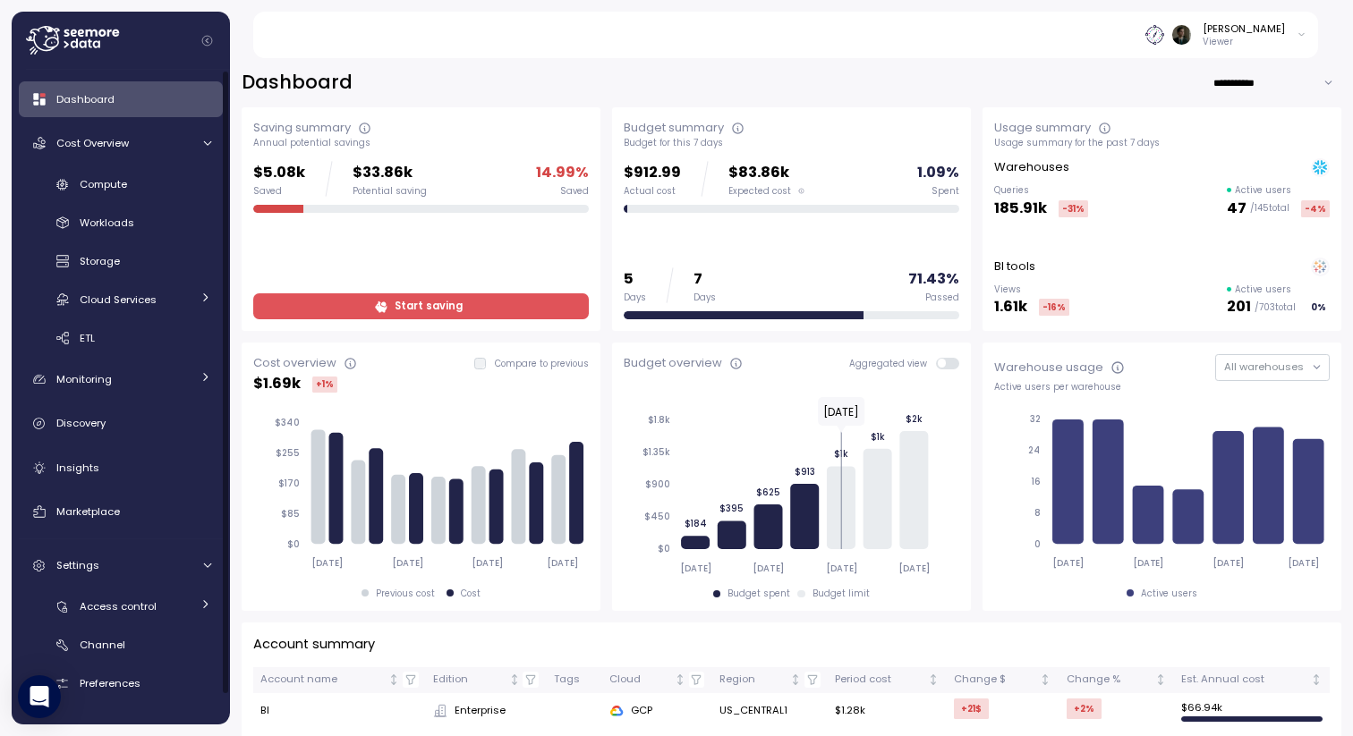
click at [534, 37] on div "[PERSON_NAME] Viewer" at bounding box center [796, 35] width 1045 height 47
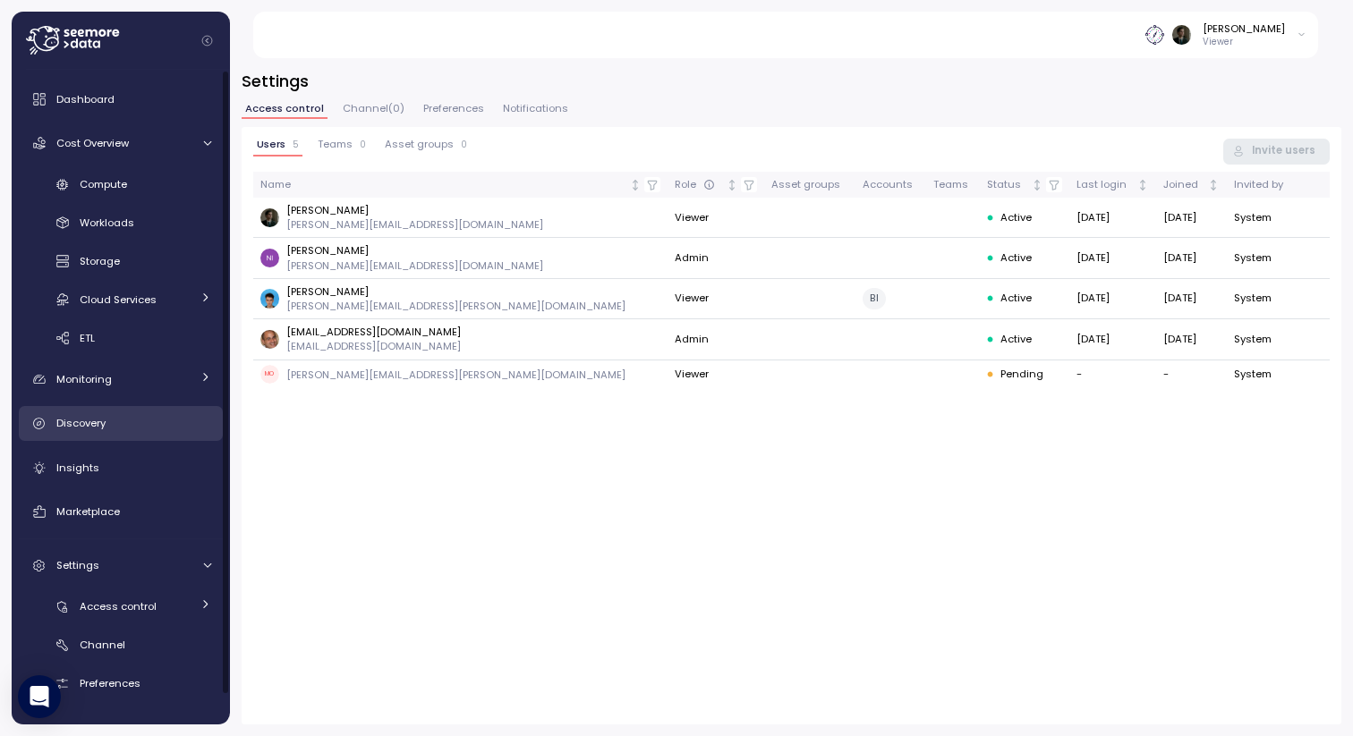
click at [106, 414] on div "Discovery" at bounding box center [133, 423] width 155 height 18
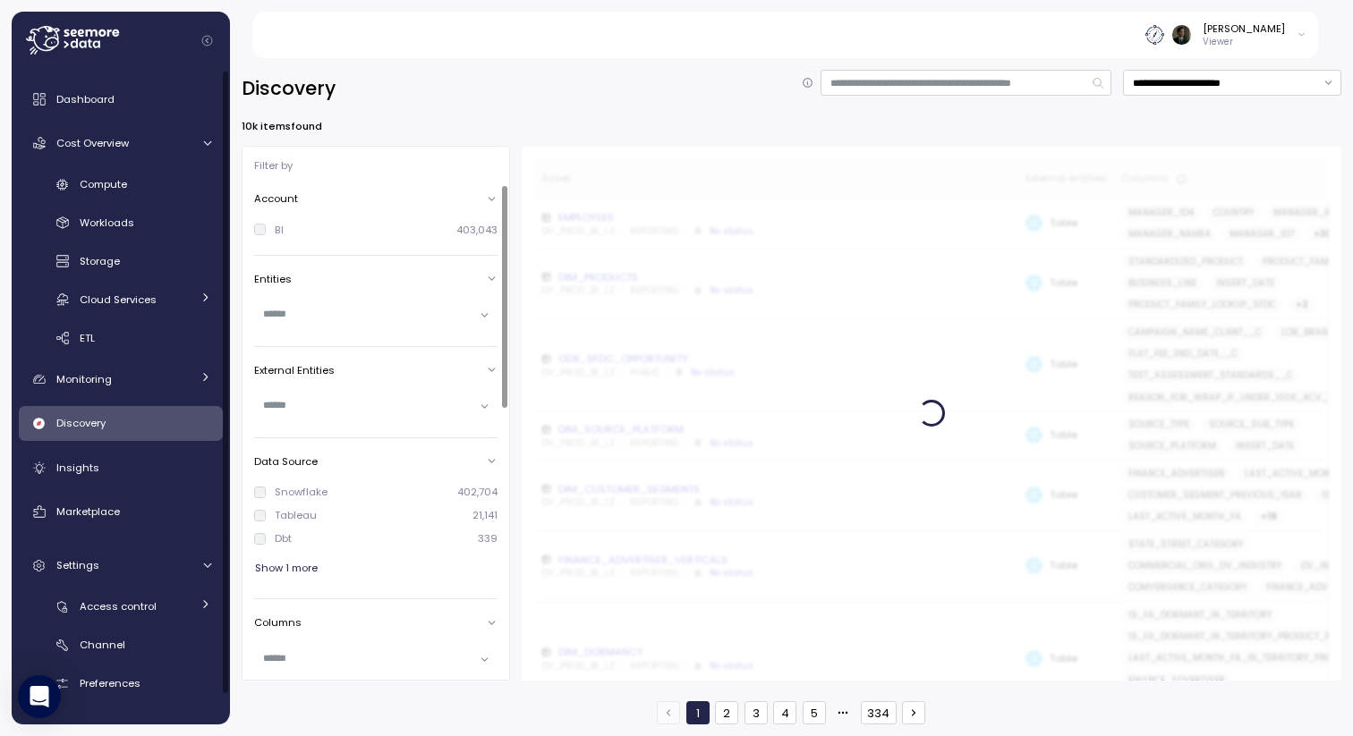
click at [803, 31] on div "[PERSON_NAME] Viewer" at bounding box center [796, 35] width 1045 height 47
click at [942, 83] on input at bounding box center [965, 83] width 291 height 26
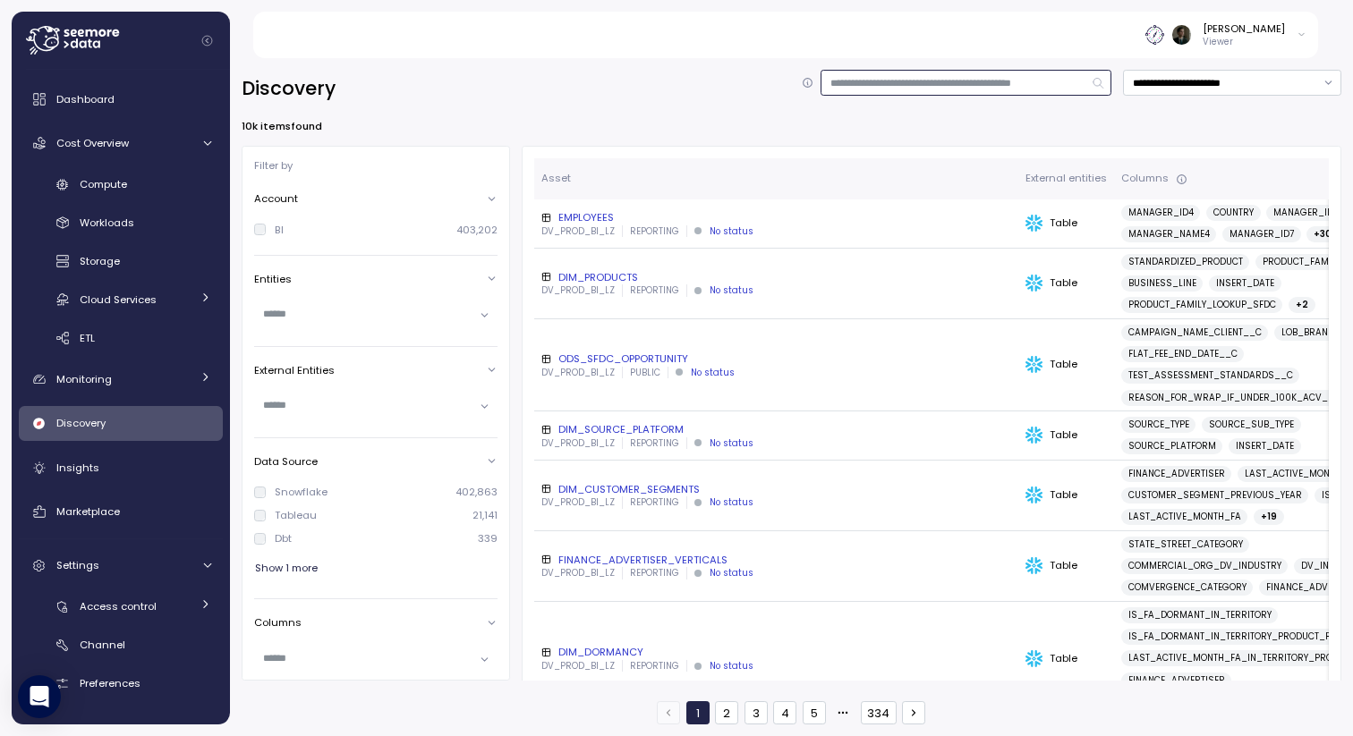
type input "*"
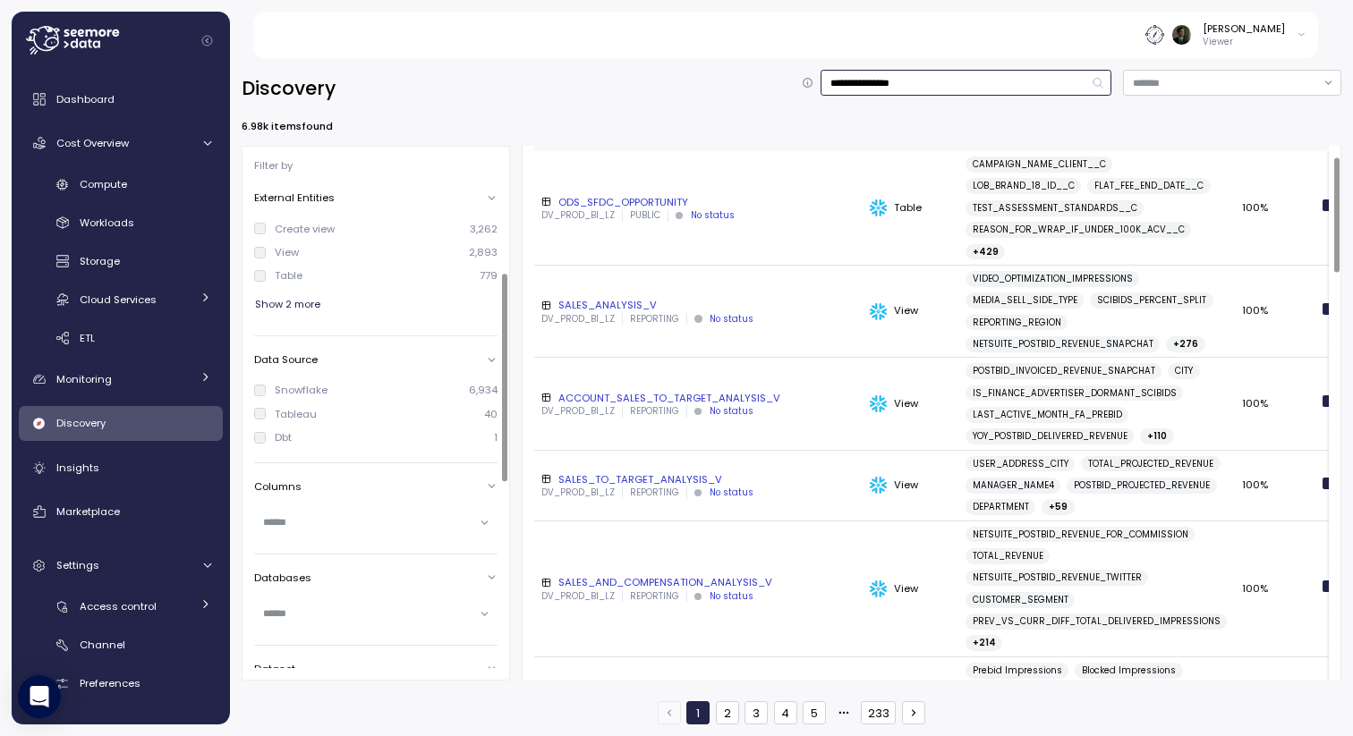
scroll to position [217, 0]
type input "**********"
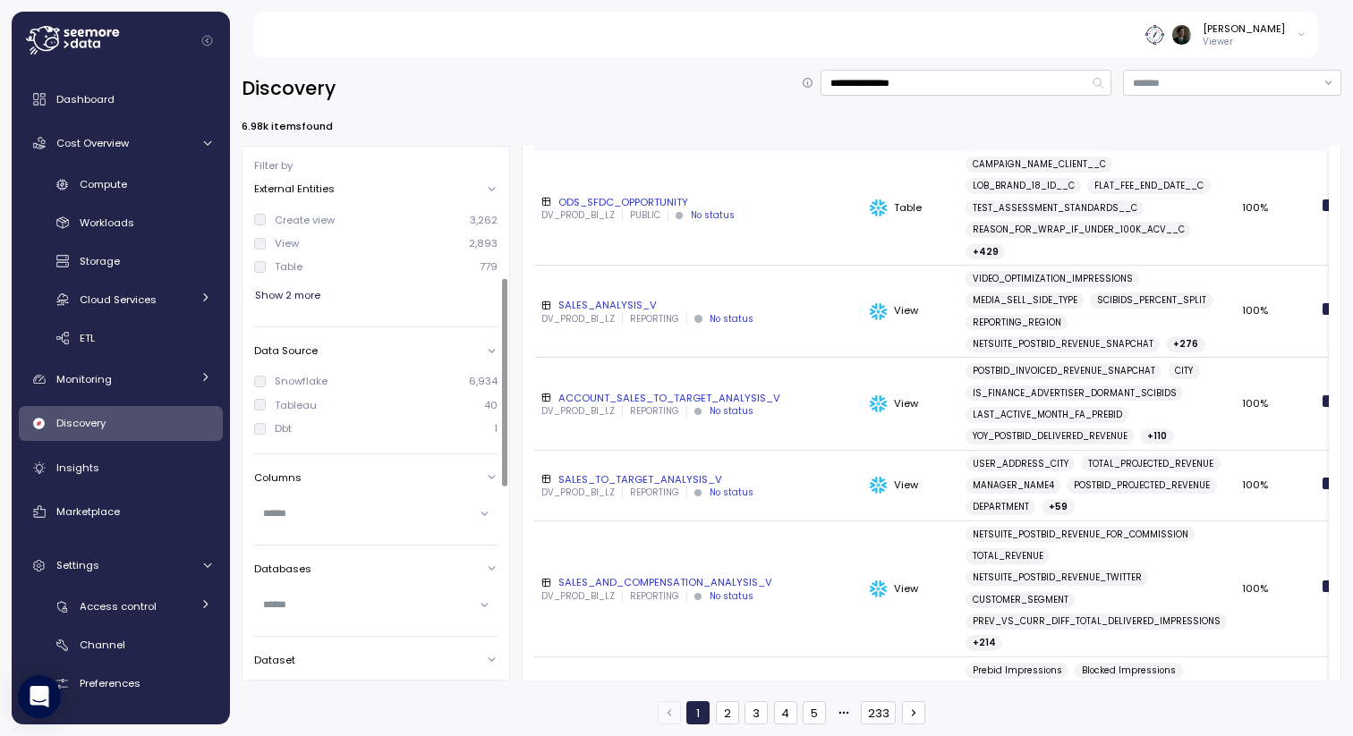
click at [298, 429] on div "Dbt 1" at bounding box center [375, 428] width 243 height 14
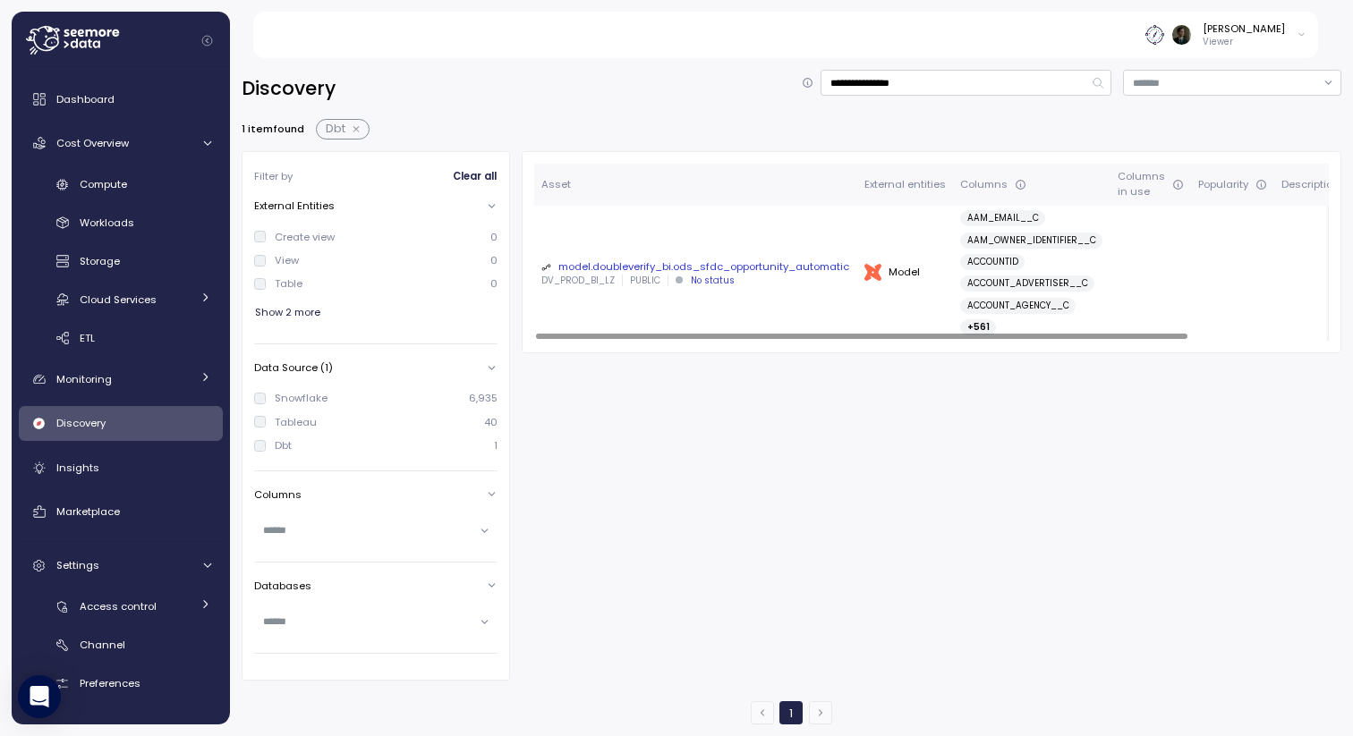
click at [699, 266] on div "model.doubleverify_bi.ods_sfdc_opportunity_automatic" at bounding box center [695, 266] width 309 height 14
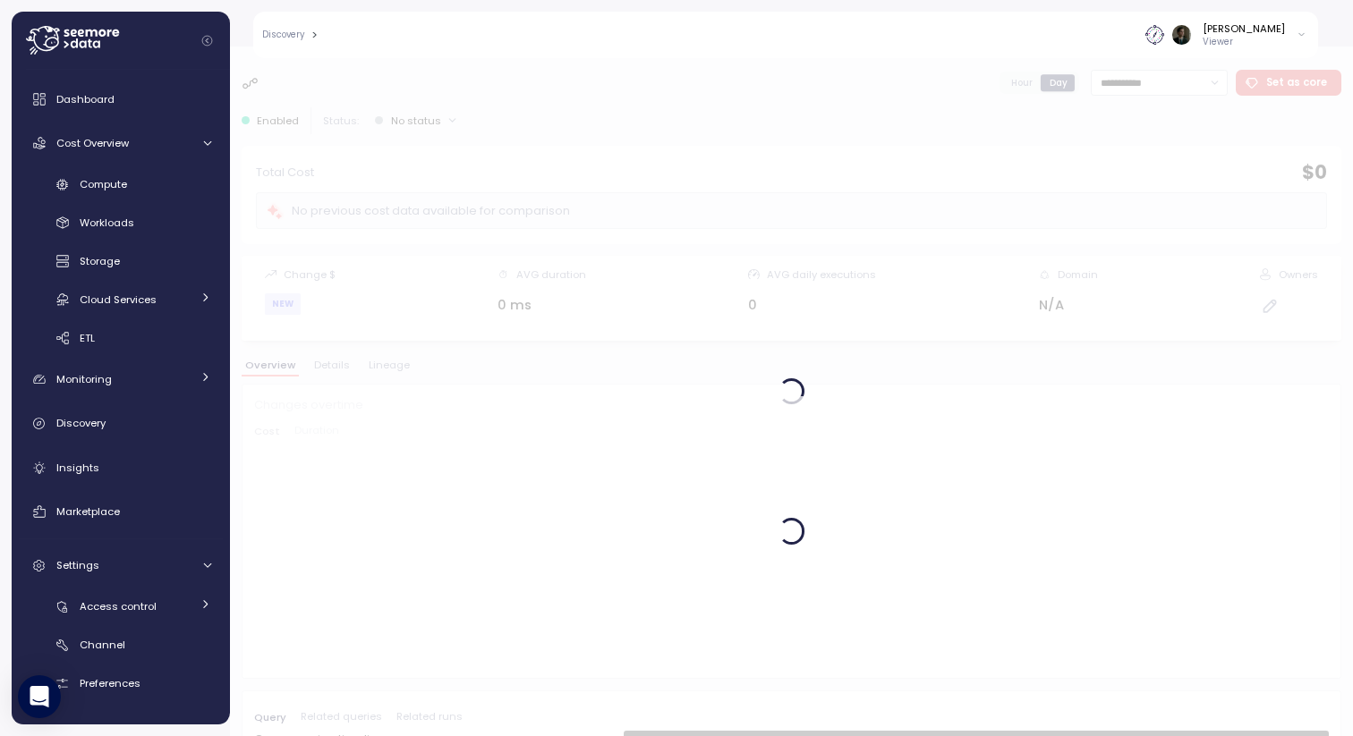
click at [383, 369] on div at bounding box center [791, 392] width 1123 height 690
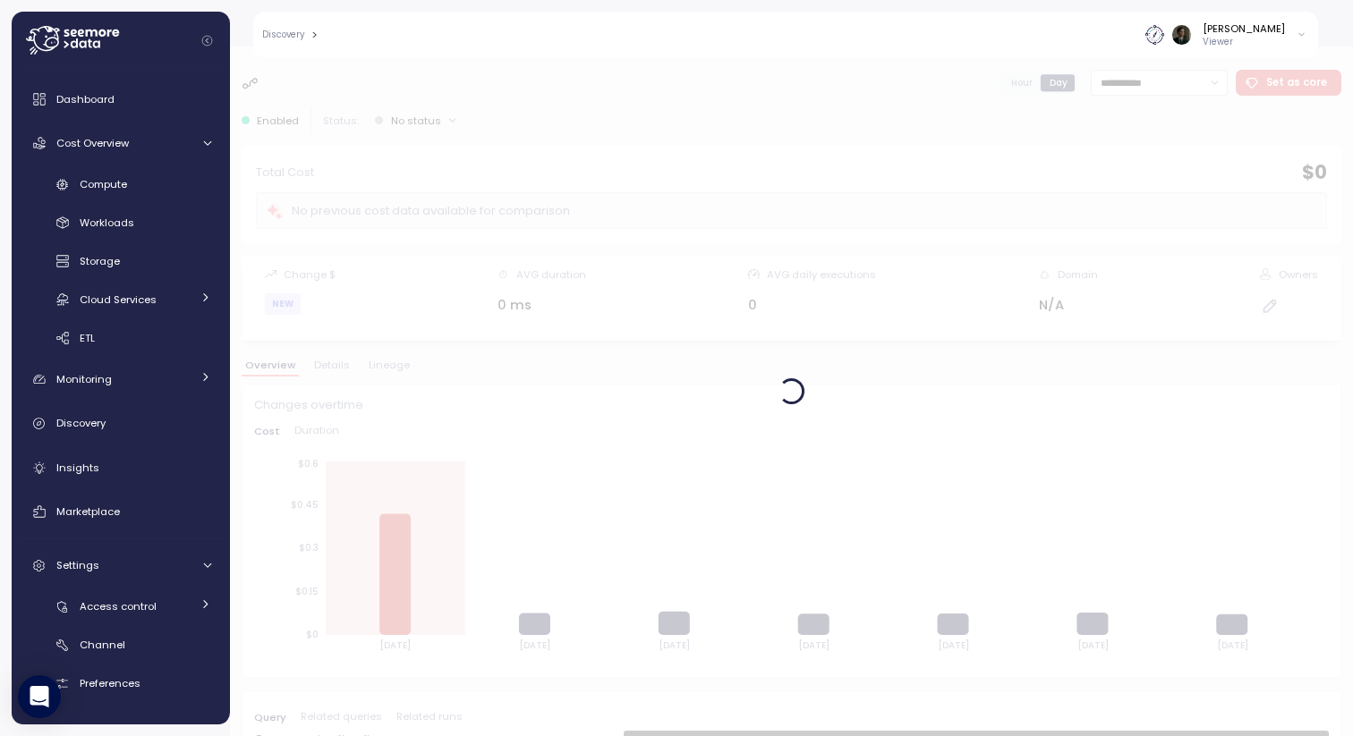
click at [383, 369] on div at bounding box center [791, 392] width 1123 height 690
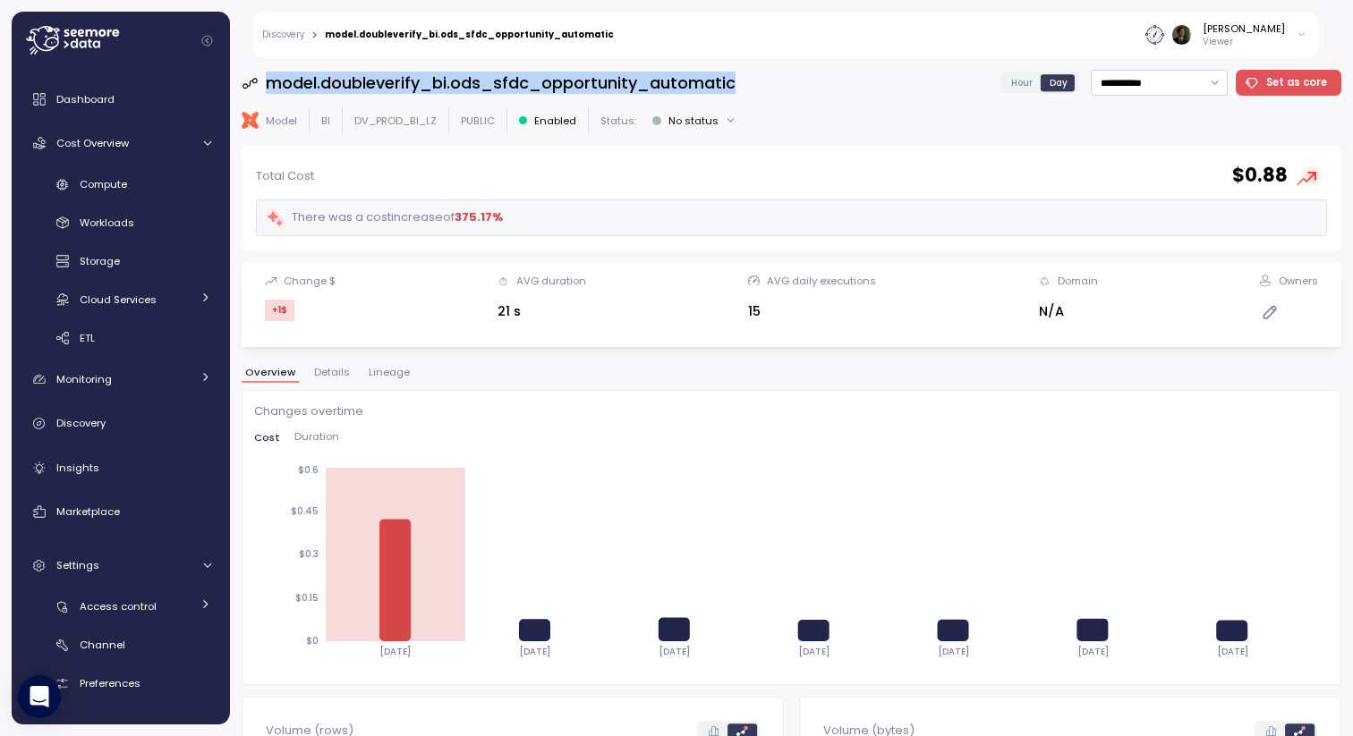
click at [383, 369] on span "Lineage" at bounding box center [389, 373] width 41 height 10
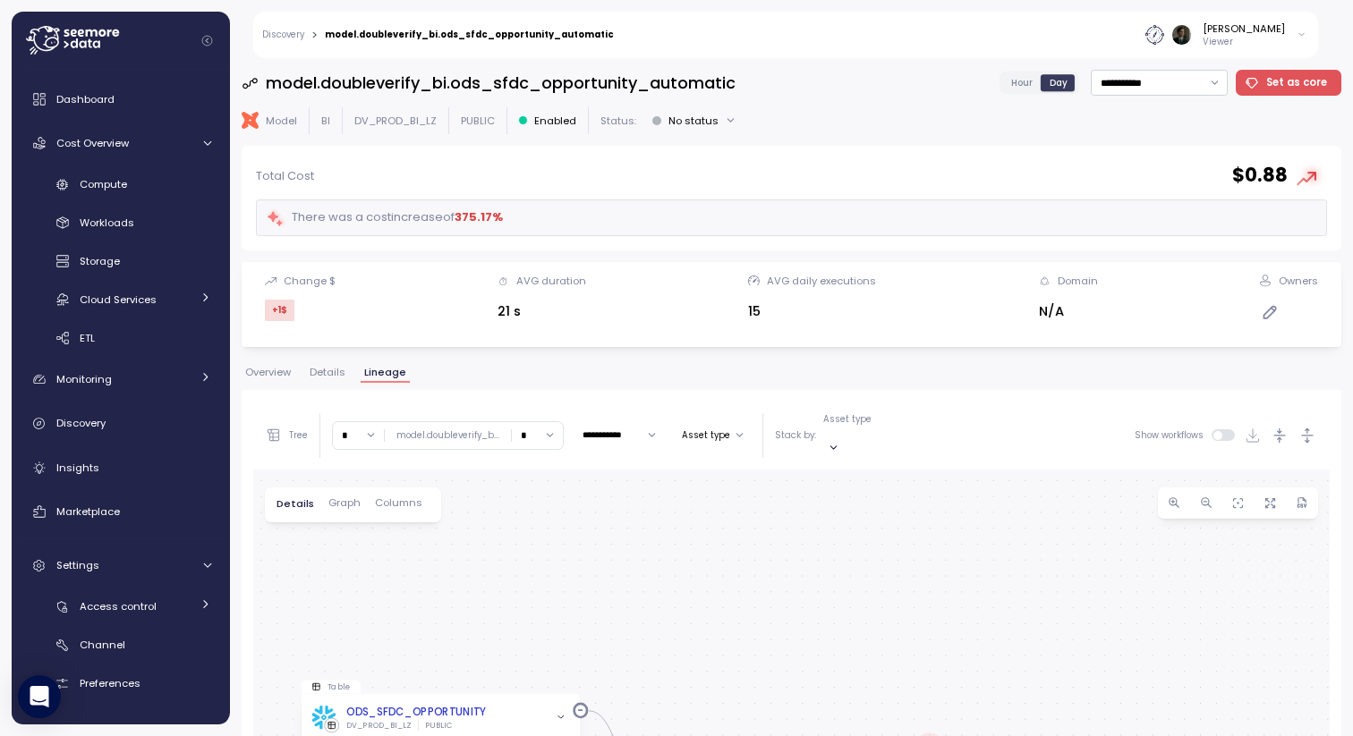
click at [354, 429] on input "*" at bounding box center [358, 435] width 51 height 26
type input "*"
click at [531, 426] on input "*" at bounding box center [537, 435] width 51 height 26
type input "*"
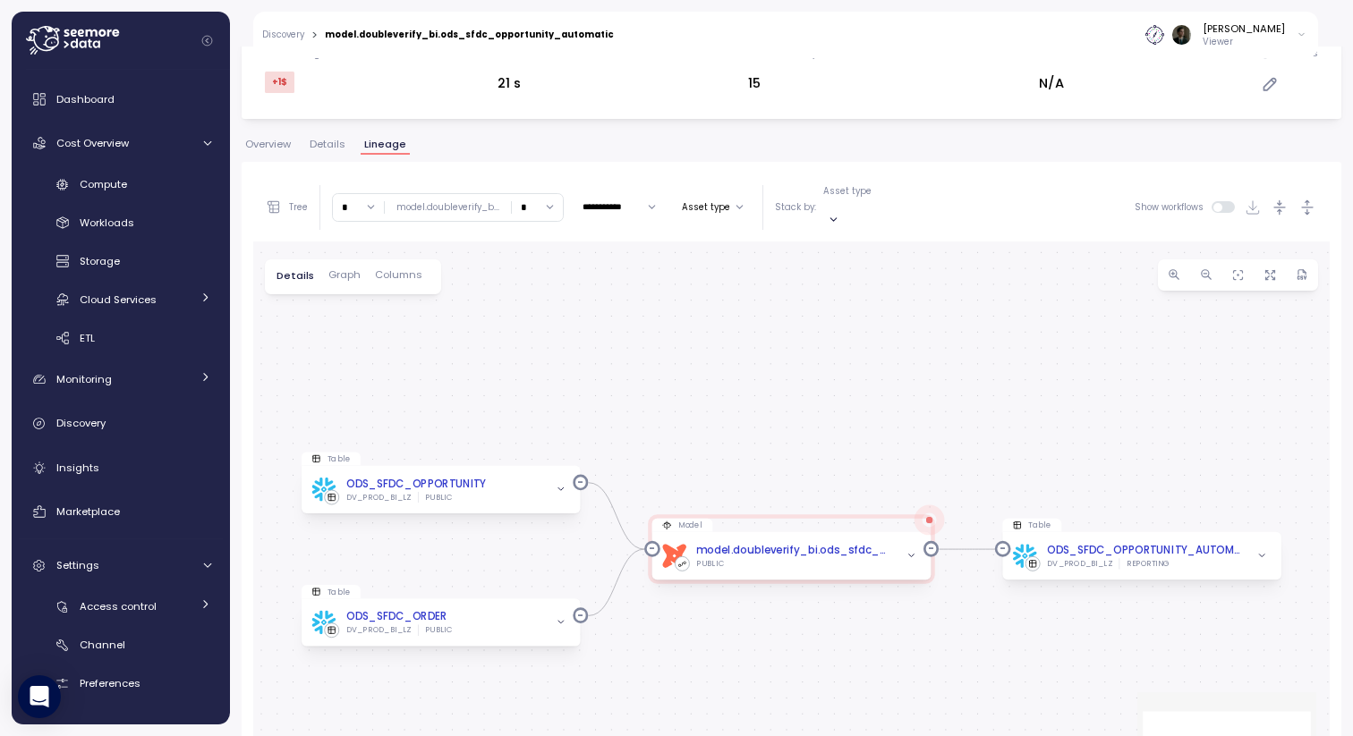
scroll to position [344, 0]
